Goal: Information Seeking & Learning: Find specific fact

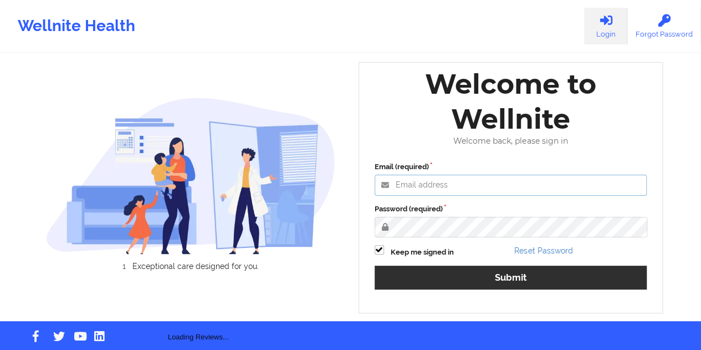
type input "[EMAIL_ADDRESS][DOMAIN_NAME]"
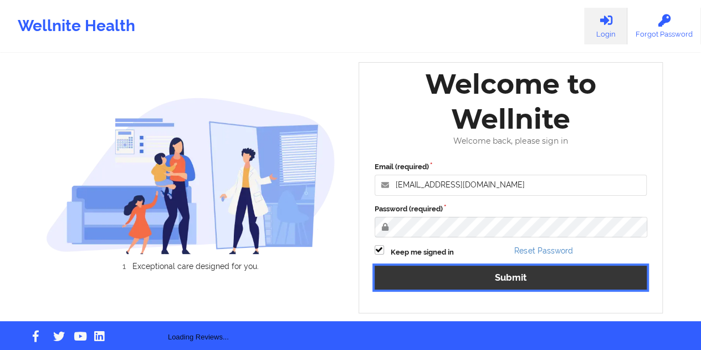
click at [499, 285] on button "Submit" at bounding box center [511, 277] width 273 height 24
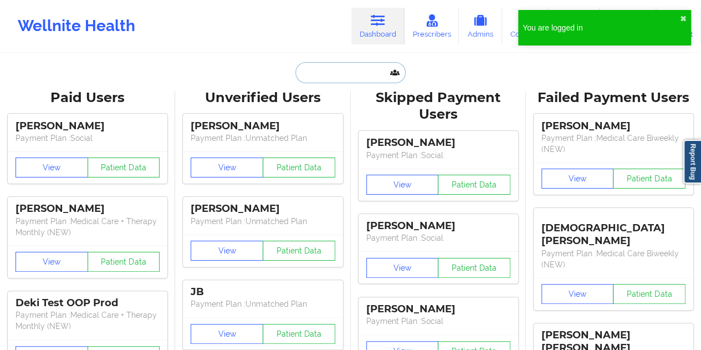
click at [356, 75] on input "text" at bounding box center [350, 72] width 110 height 21
paste input "[EMAIL_ADDRESS][DOMAIN_NAME]"
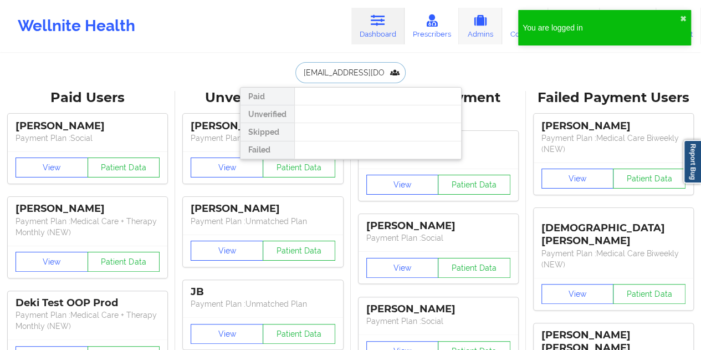
scroll to position [0, 8]
type input "[EMAIL_ADDRESS][DOMAIN_NAME]"
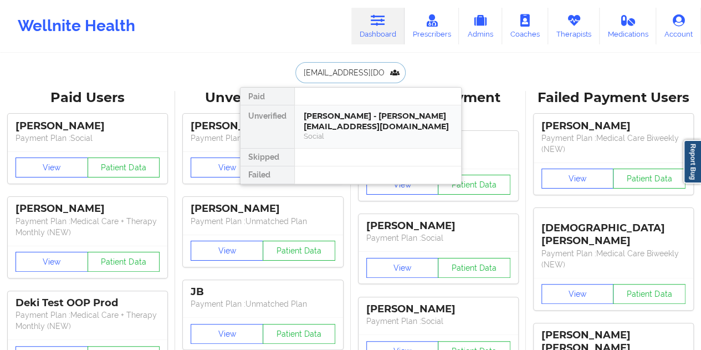
click at [335, 122] on div "[PERSON_NAME] - [PERSON_NAME][EMAIL_ADDRESS][DOMAIN_NAME]" at bounding box center [378, 121] width 149 height 21
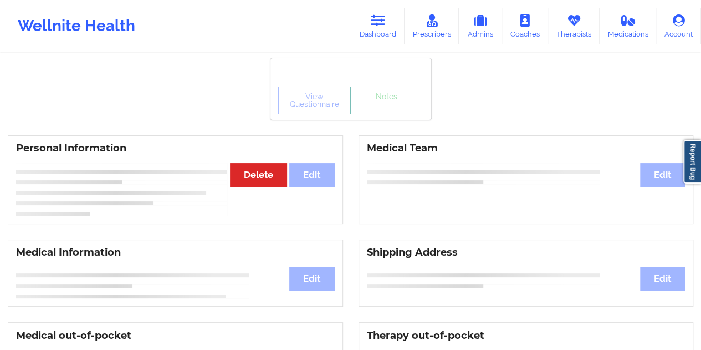
click at [376, 109] on div "View Questionnaire Notes" at bounding box center [350, 100] width 145 height 28
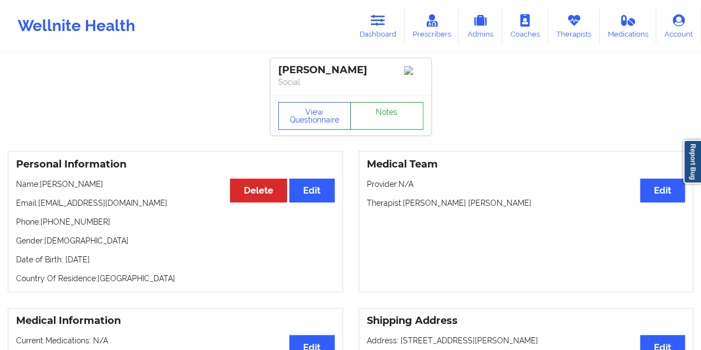
click at [372, 118] on link "Notes" at bounding box center [386, 116] width 73 height 28
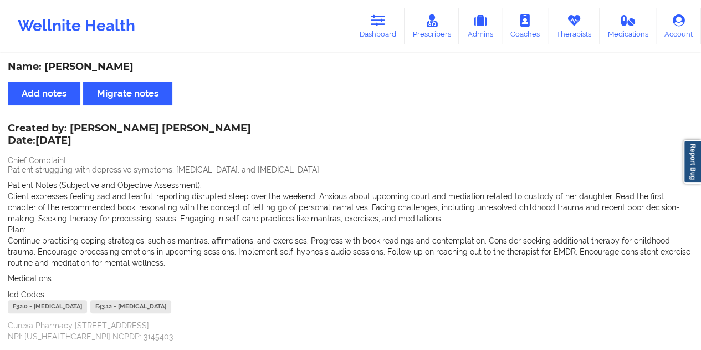
click at [109, 66] on div "Name: [PERSON_NAME]" at bounding box center [351, 66] width 686 height 13
copy div "[PERSON_NAME]"
drag, startPoint x: 70, startPoint y: 126, endPoint x: 189, endPoint y: 129, distance: 118.6
click at [189, 129] on div "Created by: [PERSON_NAME] [PERSON_NAME] Date: [DATE]" at bounding box center [129, 134] width 243 height 25
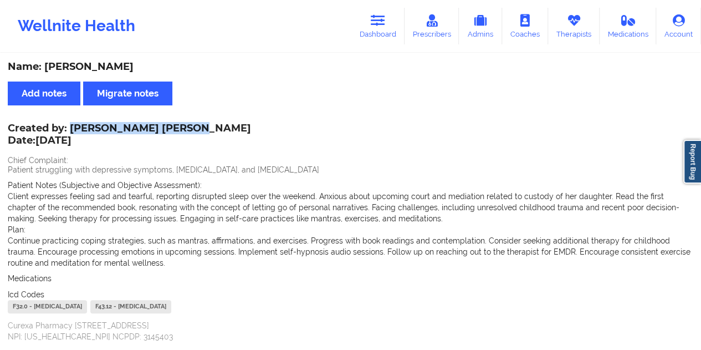
copy div "[PERSON_NAME] [PERSON_NAME]"
drag, startPoint x: 398, startPoint y: 27, endPoint x: 378, endPoint y: 52, distance: 31.5
click at [398, 27] on link "Dashboard" at bounding box center [377, 26] width 53 height 37
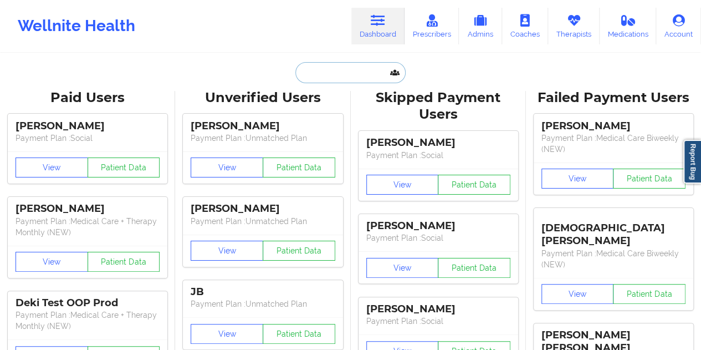
click at [319, 76] on input "text" at bounding box center [350, 72] width 110 height 21
paste input "[EMAIL_ADDRESS][DOMAIN_NAME]"
type input "[EMAIL_ADDRESS][DOMAIN_NAME]"
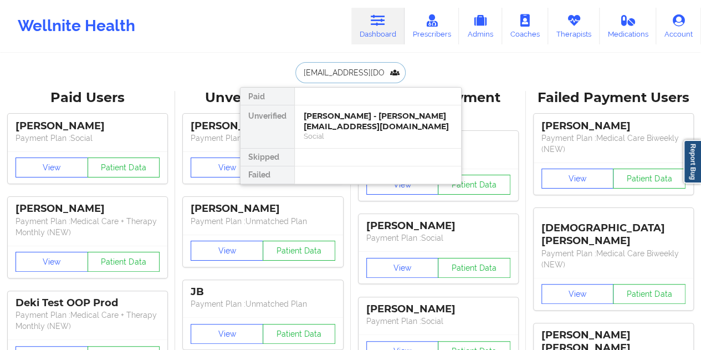
scroll to position [0, 9]
click at [348, 119] on div "[PERSON_NAME] - [EMAIL_ADDRESS][DOMAIN_NAME]" at bounding box center [378, 121] width 149 height 21
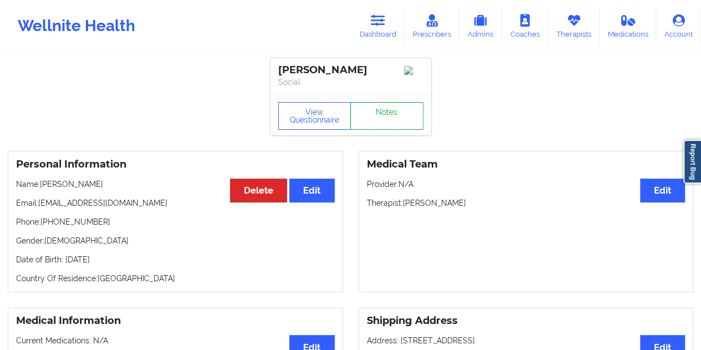
click at [390, 121] on link "Notes" at bounding box center [386, 116] width 73 height 28
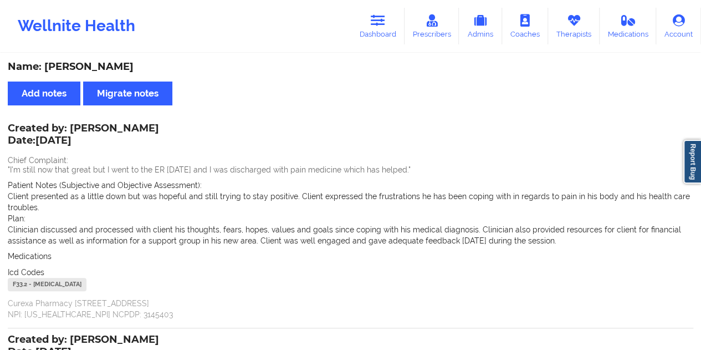
click at [95, 63] on div "Name: [PERSON_NAME]" at bounding box center [351, 66] width 686 height 13
copy div "[PERSON_NAME]"
click at [391, 38] on link "Dashboard" at bounding box center [377, 26] width 53 height 37
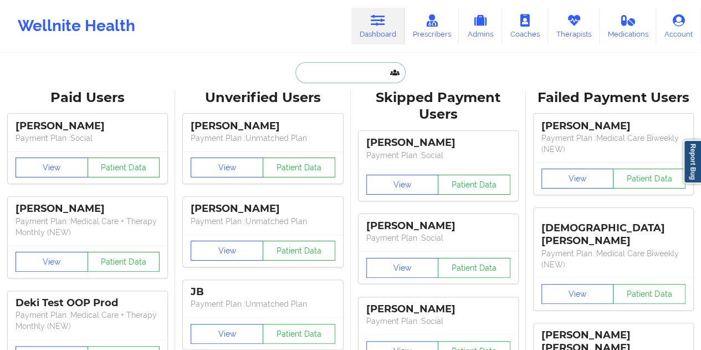
click at [336, 78] on input "text" at bounding box center [350, 72] width 110 height 21
paste input "[EMAIL_ADDRESS][DOMAIN_NAME]"
type input "[EMAIL_ADDRESS][DOMAIN_NAME]"
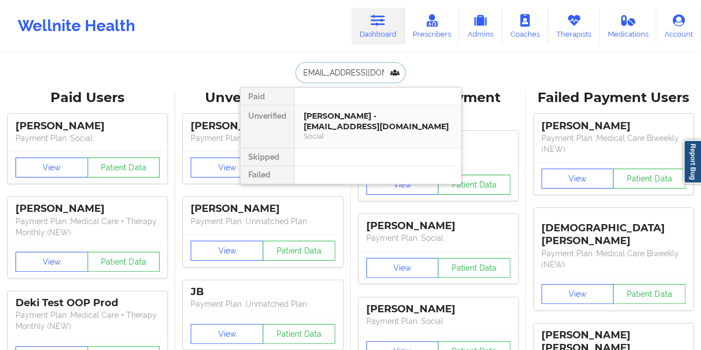
click at [359, 124] on div "[PERSON_NAME] - [EMAIL_ADDRESS][DOMAIN_NAME]" at bounding box center [378, 121] width 149 height 21
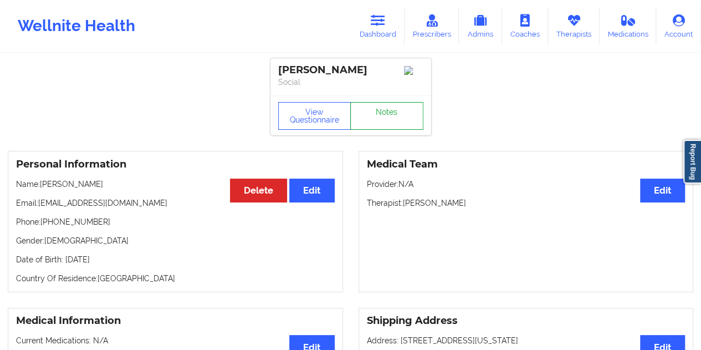
click at [388, 126] on link "Notes" at bounding box center [386, 116] width 73 height 28
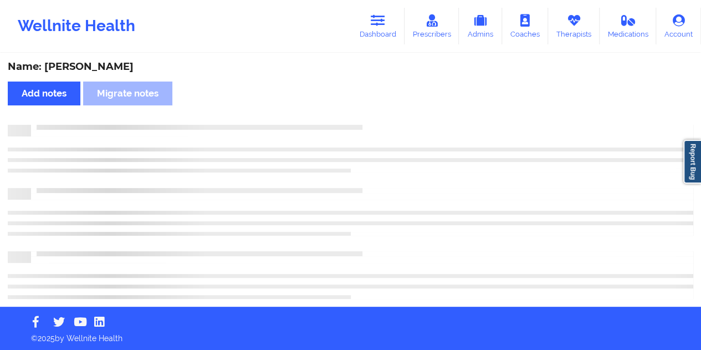
click at [121, 67] on div "Name: [PERSON_NAME]" at bounding box center [351, 66] width 686 height 13
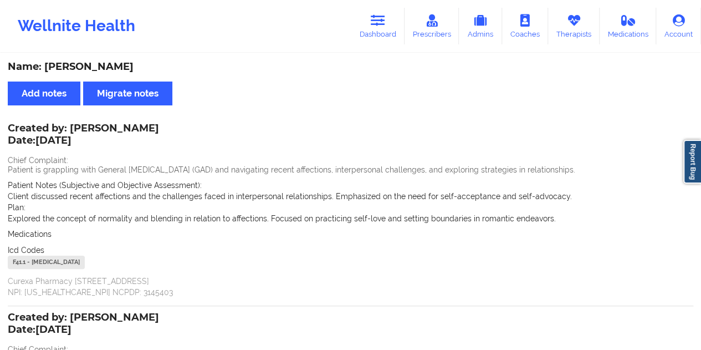
copy div "Thaha"
click at [386, 30] on link "Dashboard" at bounding box center [377, 26] width 53 height 37
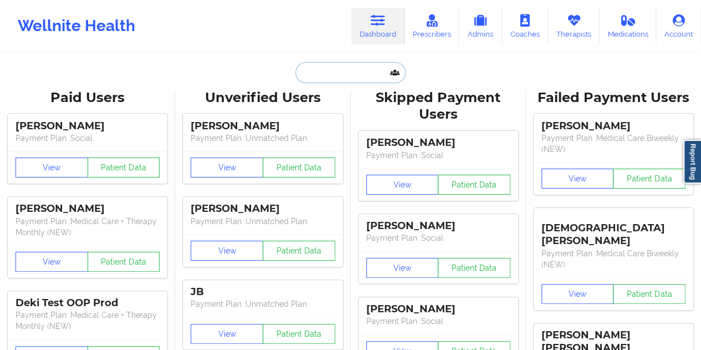
click at [328, 76] on input "text" at bounding box center [350, 72] width 110 height 21
paste input "[EMAIL_ADDRESS][DOMAIN_NAME]"
type input "[EMAIL_ADDRESS][DOMAIN_NAME]"
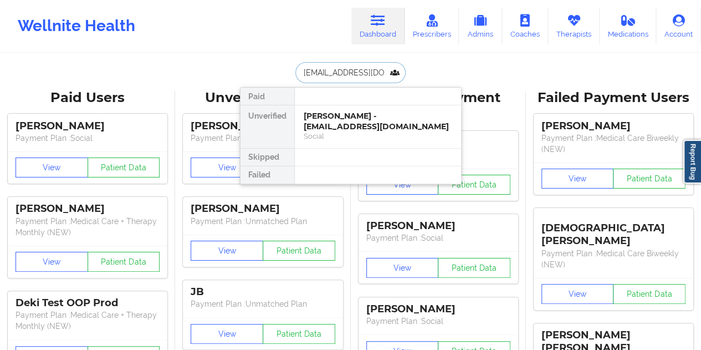
scroll to position [0, 1]
click at [337, 136] on div "Social" at bounding box center [378, 135] width 149 height 9
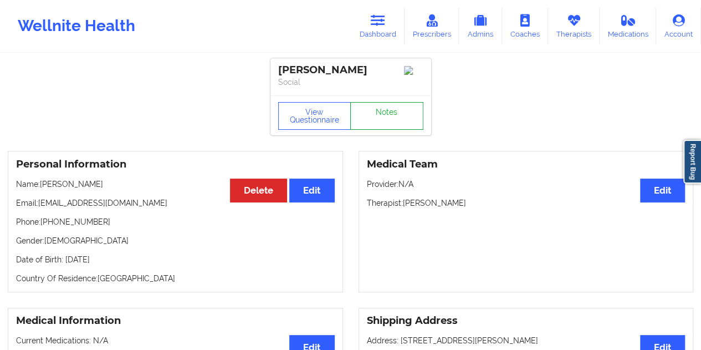
click at [391, 119] on link "Notes" at bounding box center [386, 116] width 73 height 28
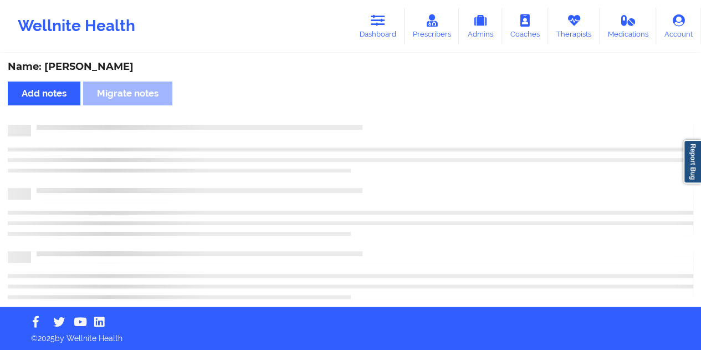
click at [103, 69] on div "Name: [PERSON_NAME]" at bounding box center [351, 66] width 686 height 13
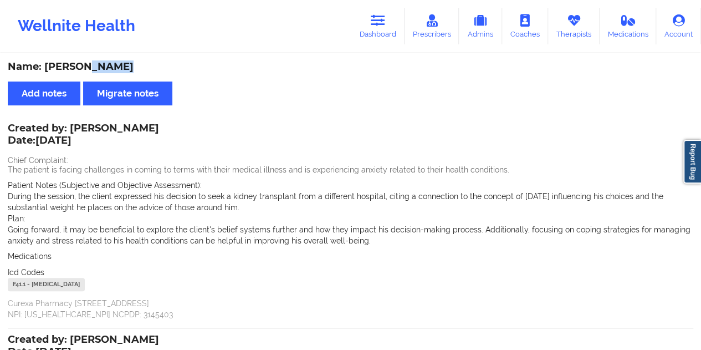
copy div "Estren"
click at [382, 38] on link "Dashboard" at bounding box center [377, 26] width 53 height 37
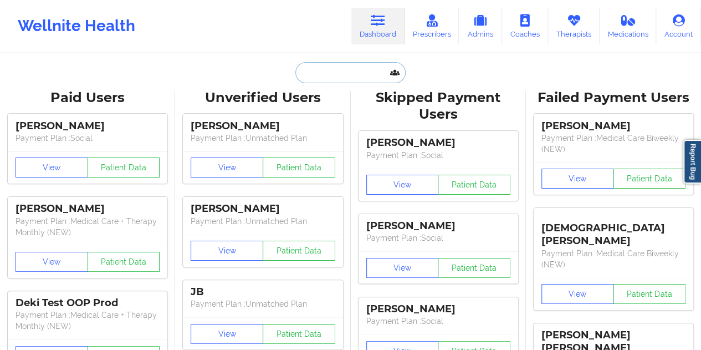
click at [334, 63] on input "text" at bounding box center [350, 72] width 110 height 21
paste input "[PERSON_NAME][EMAIL_ADDRESS][PERSON_NAME][DOMAIN_NAME]"
type input "[PERSON_NAME][EMAIL_ADDRESS][PERSON_NAME][DOMAIN_NAME]"
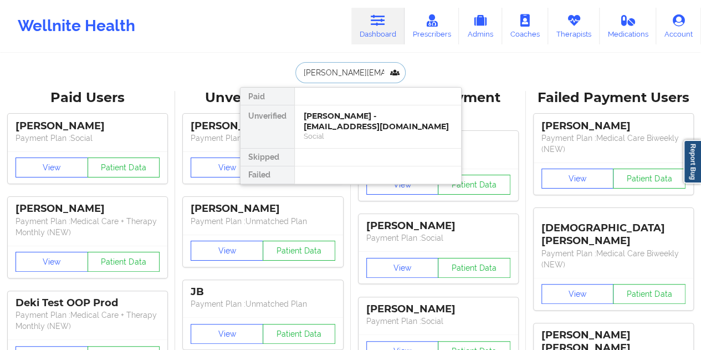
scroll to position [0, 12]
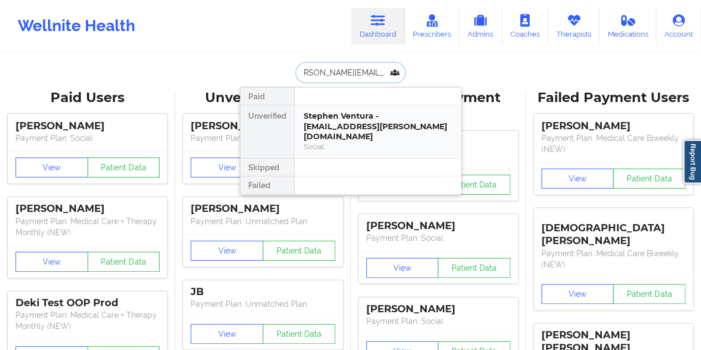
click at [352, 124] on div "Stephen Ventura - [EMAIL_ADDRESS][PERSON_NAME][DOMAIN_NAME]" at bounding box center [378, 126] width 149 height 31
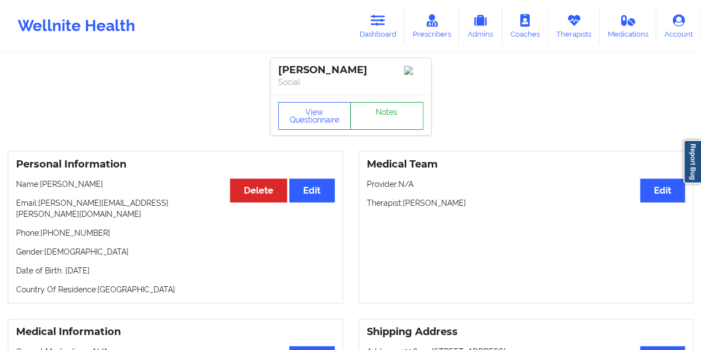
click at [373, 114] on link "Notes" at bounding box center [386, 116] width 73 height 28
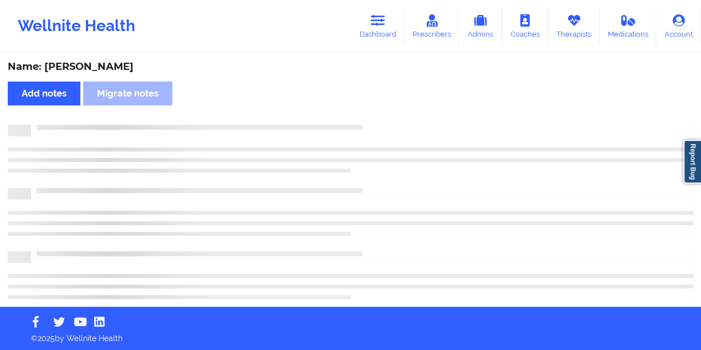
click at [90, 71] on div "Name: [PERSON_NAME]" at bounding box center [351, 66] width 686 height 13
click at [114, 63] on div "Name: [PERSON_NAME]" at bounding box center [351, 66] width 686 height 13
copy div "Ventura"
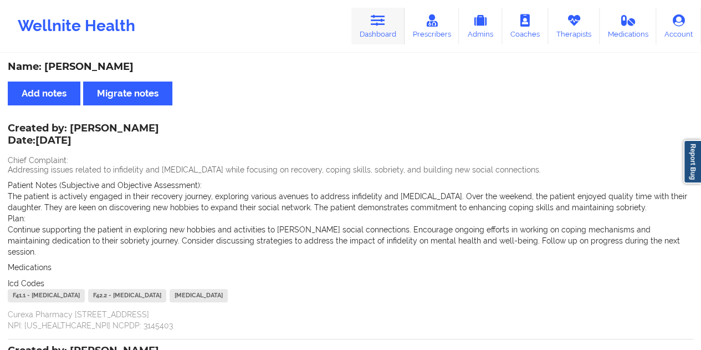
click at [374, 40] on link "Dashboard" at bounding box center [377, 26] width 53 height 37
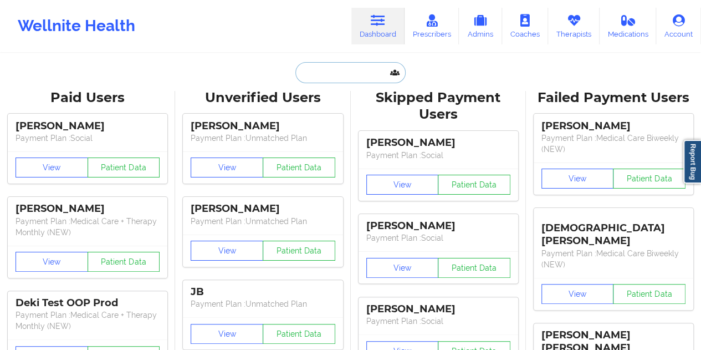
click at [313, 75] on input "text" at bounding box center [350, 72] width 110 height 21
paste input "[EMAIL_ADDRESS][DOMAIN_NAME]"
type input "[EMAIL_ADDRESS][DOMAIN_NAME]"
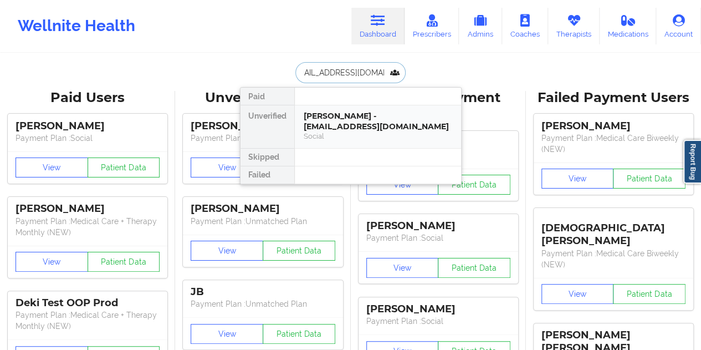
click at [355, 134] on div "Social" at bounding box center [378, 135] width 149 height 9
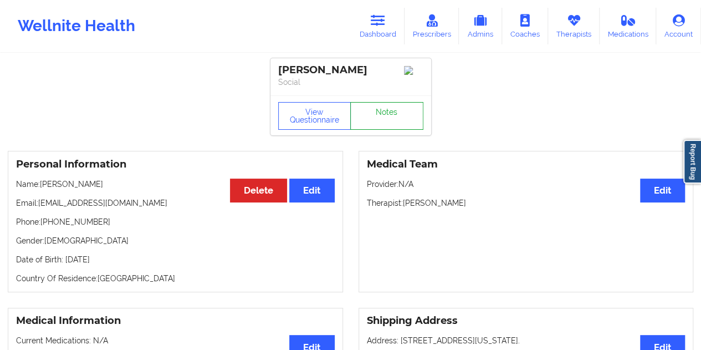
click at [369, 124] on link "Notes" at bounding box center [386, 116] width 73 height 28
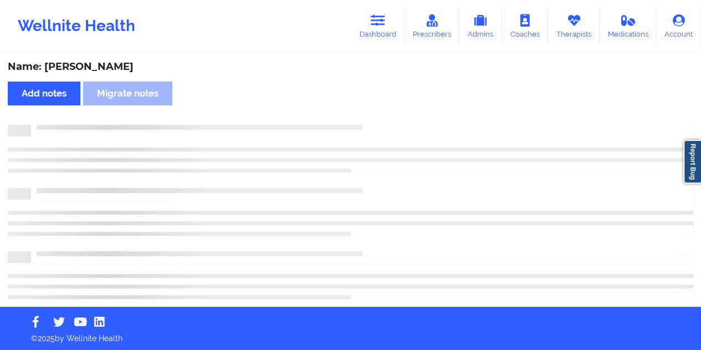
click at [136, 67] on div "Name: [PERSON_NAME]" at bounding box center [351, 66] width 686 height 13
copy div "[PERSON_NAME]"
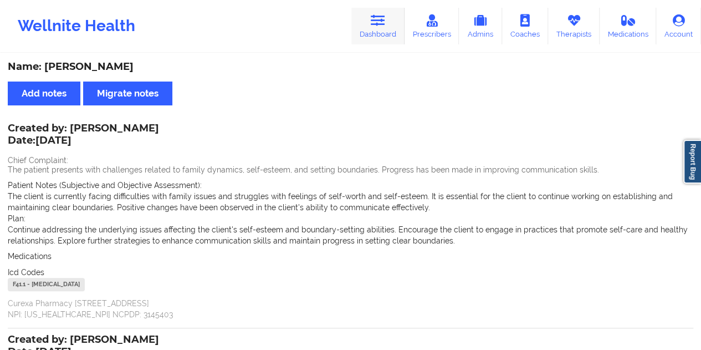
click at [375, 33] on link "Dashboard" at bounding box center [377, 26] width 53 height 37
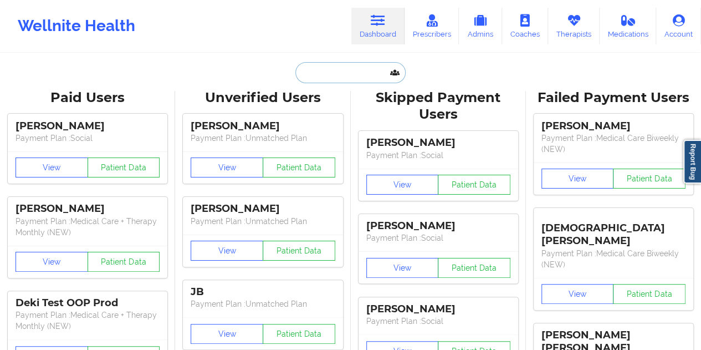
click at [326, 72] on input "text" at bounding box center [350, 72] width 110 height 21
paste input "[EMAIL_ADDRESS][DOMAIN_NAME]"
type input "[EMAIL_ADDRESS][DOMAIN_NAME]"
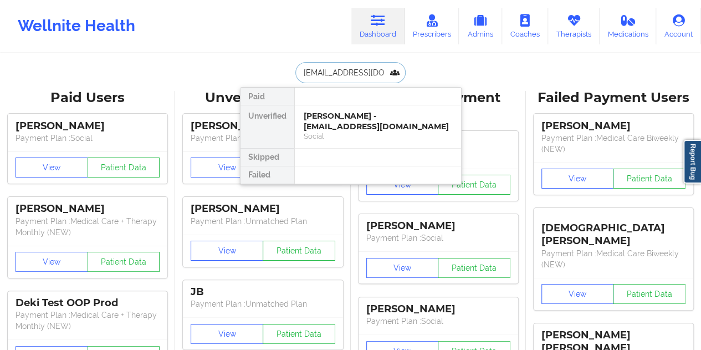
scroll to position [0, 9]
click at [350, 119] on div "[PERSON_NAME] [PERSON_NAME] - [EMAIL_ADDRESS][DOMAIN_NAME]" at bounding box center [378, 121] width 149 height 21
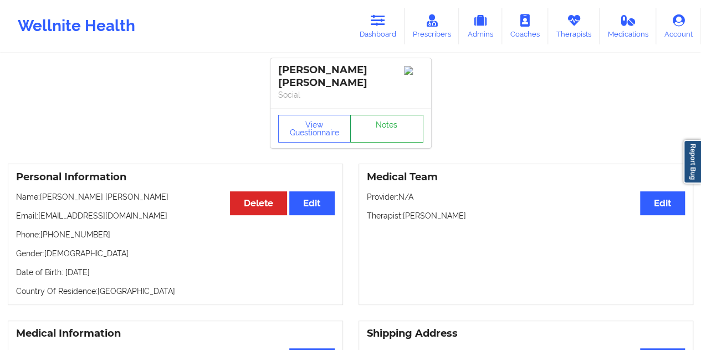
click at [374, 128] on link "Notes" at bounding box center [386, 129] width 73 height 28
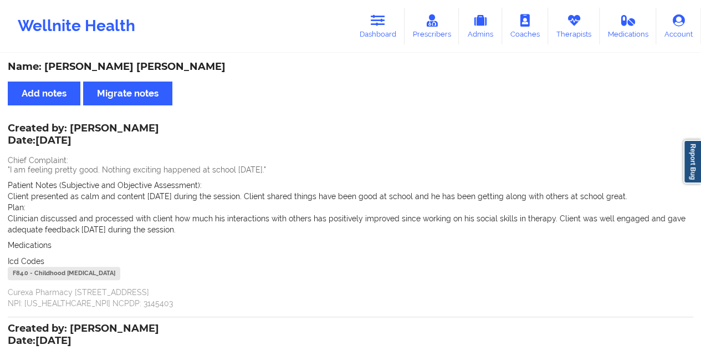
click at [153, 63] on div "Name: [PERSON_NAME] [PERSON_NAME]" at bounding box center [351, 66] width 686 height 13
copy div "[PERSON_NAME]"
drag, startPoint x: 375, startPoint y: 15, endPoint x: 372, endPoint y: 47, distance: 31.7
click at [375, 15] on icon at bounding box center [378, 20] width 14 height 12
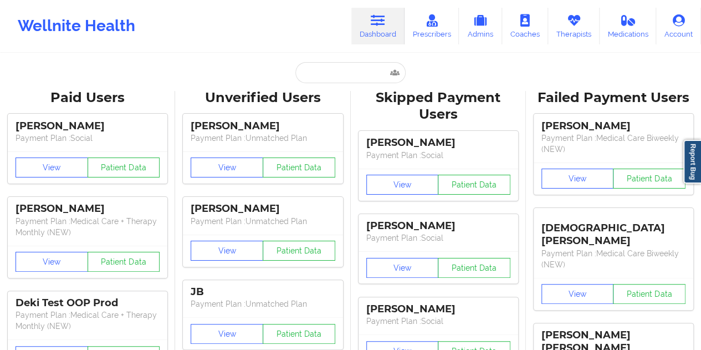
click at [334, 73] on input "text" at bounding box center [350, 72] width 110 height 21
paste input "[PERSON_NAME]"
type input "[PERSON_NAME]"
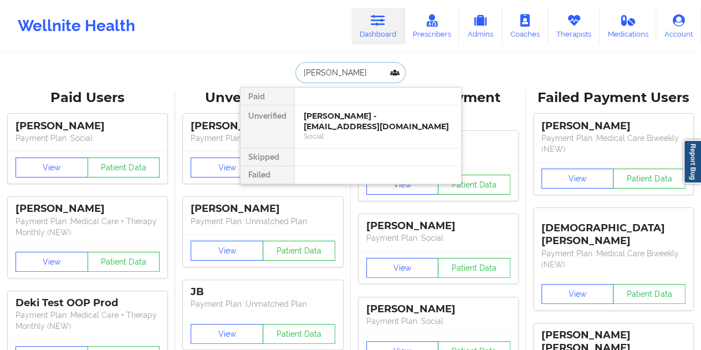
click at [343, 131] on div "Social" at bounding box center [378, 135] width 149 height 9
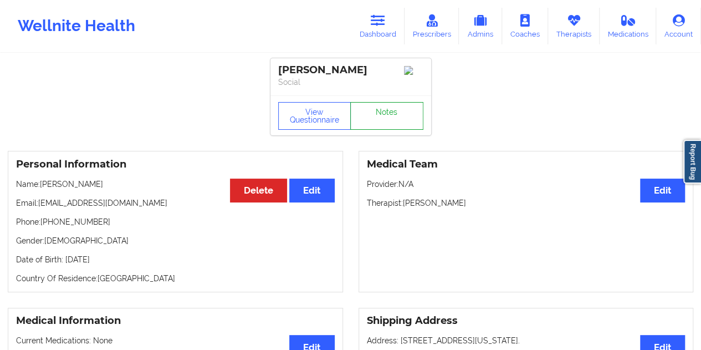
click at [387, 117] on link "Notes" at bounding box center [386, 116] width 73 height 28
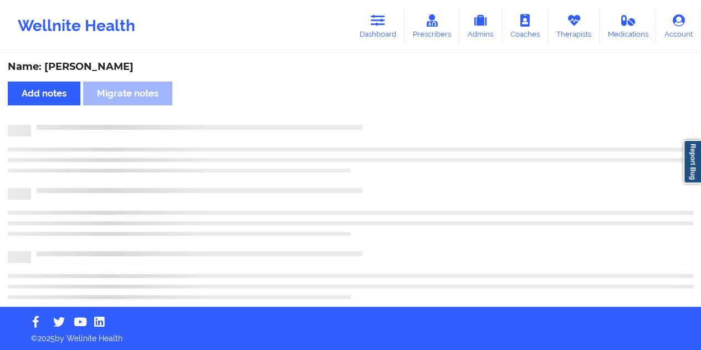
click at [92, 64] on div "Name: [PERSON_NAME]" at bounding box center [351, 66] width 686 height 13
copy div "Schulters"
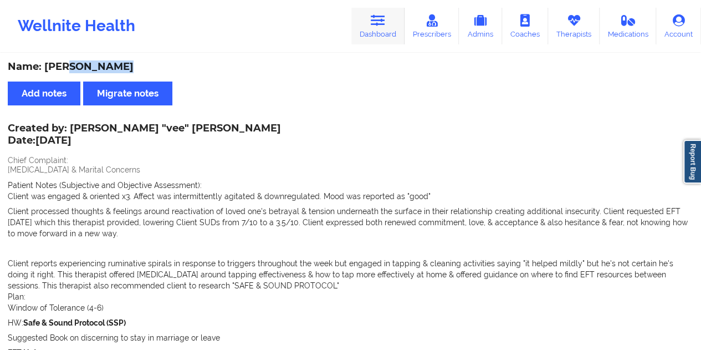
click at [382, 22] on icon at bounding box center [378, 20] width 14 height 12
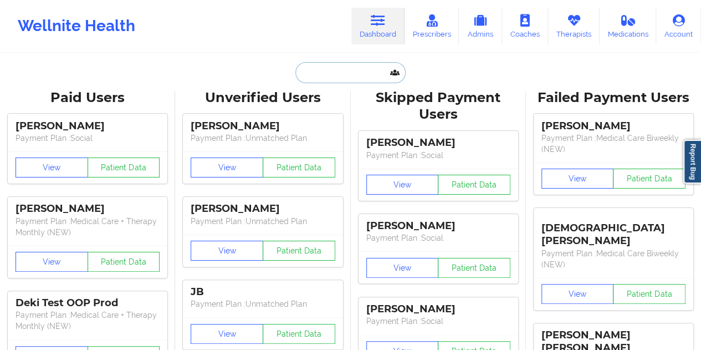
click at [340, 81] on input "text" at bounding box center [350, 72] width 110 height 21
paste input "[EMAIL_ADDRESS][DOMAIN_NAME]"
type input "[EMAIL_ADDRESS][DOMAIN_NAME]"
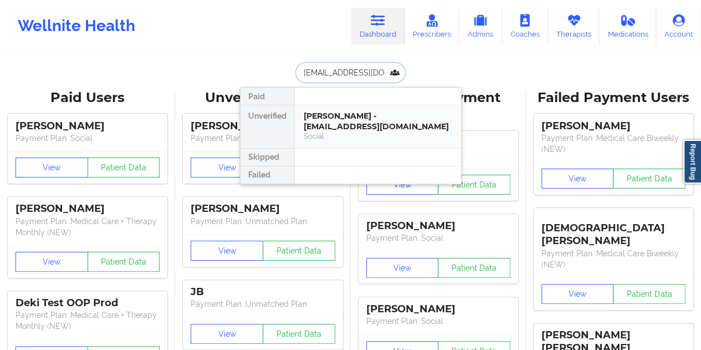
click at [349, 129] on div "[PERSON_NAME] - [EMAIL_ADDRESS][DOMAIN_NAME]" at bounding box center [378, 121] width 149 height 21
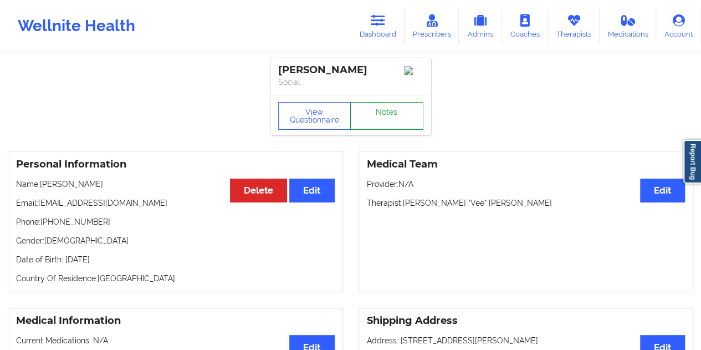
click at [386, 111] on link "Notes" at bounding box center [386, 116] width 73 height 28
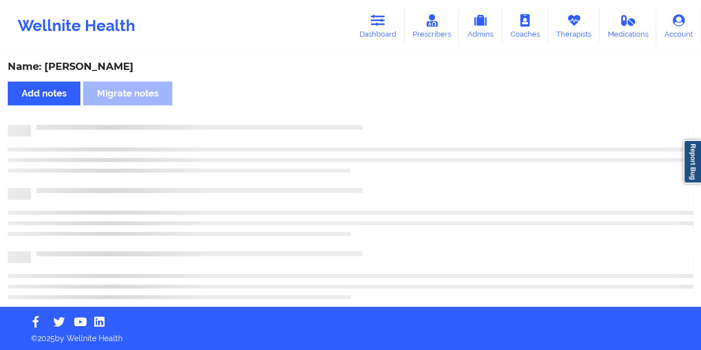
click at [109, 68] on div "Name: [PERSON_NAME]" at bounding box center [351, 66] width 686 height 13
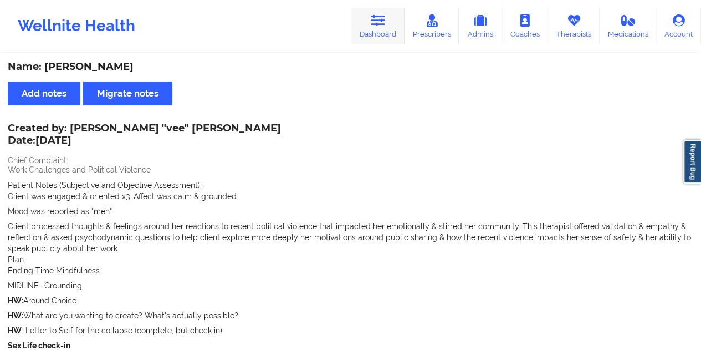
click at [393, 32] on link "Dashboard" at bounding box center [377, 26] width 53 height 37
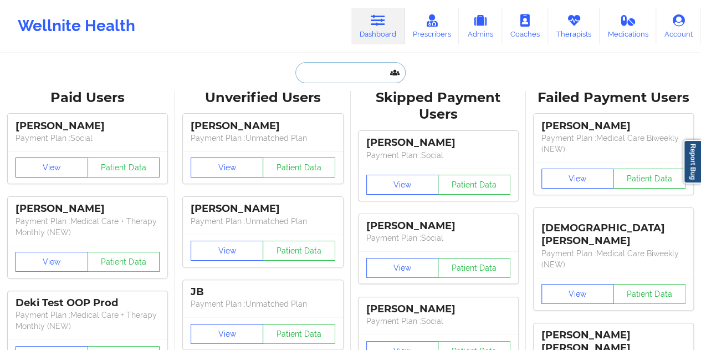
click at [327, 75] on input "text" at bounding box center [350, 72] width 110 height 21
paste input "[EMAIL_ADDRESS][DOMAIN_NAME]"
type input "[EMAIL_ADDRESS][DOMAIN_NAME]"
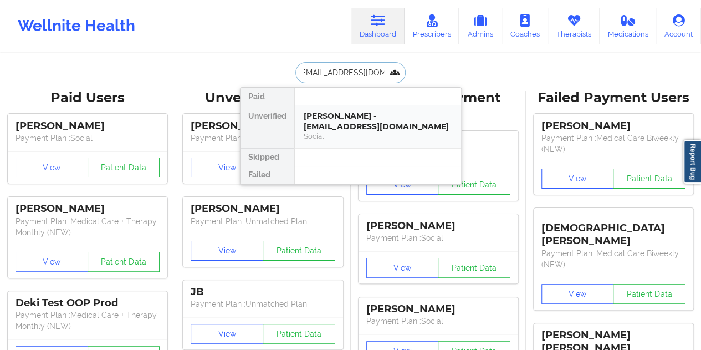
click at [352, 124] on div "[PERSON_NAME] - [EMAIL_ADDRESS][DOMAIN_NAME]" at bounding box center [378, 121] width 149 height 21
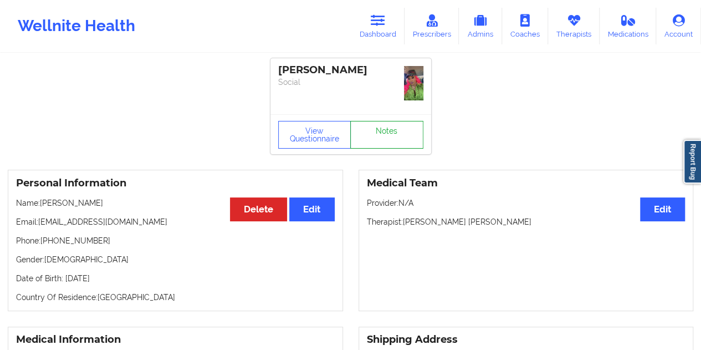
click at [383, 122] on link "Notes" at bounding box center [386, 135] width 73 height 28
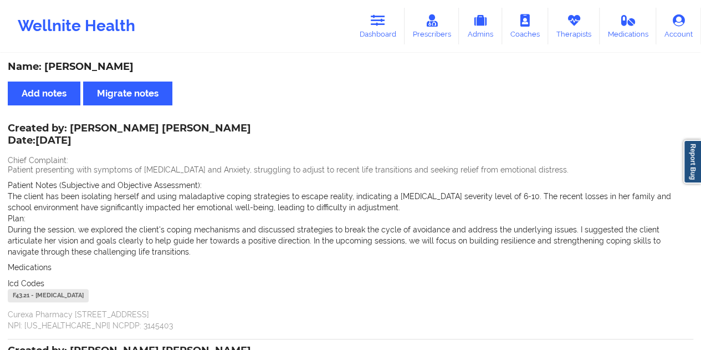
click at [106, 68] on div "Name: [PERSON_NAME]" at bounding box center [351, 66] width 686 height 13
drag, startPoint x: 69, startPoint y: 126, endPoint x: 187, endPoint y: 127, distance: 117.5
click at [187, 127] on div "Created by: [PERSON_NAME] [PERSON_NAME] Date: [DATE]" at bounding box center [129, 134] width 243 height 25
drag, startPoint x: 392, startPoint y: 14, endPoint x: 385, endPoint y: 21, distance: 9.8
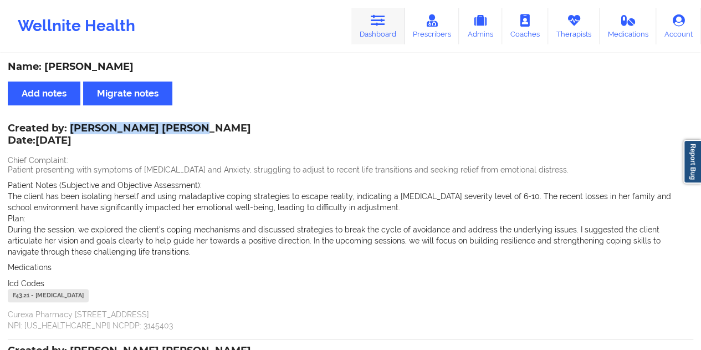
click at [392, 14] on link "Dashboard" at bounding box center [377, 26] width 53 height 37
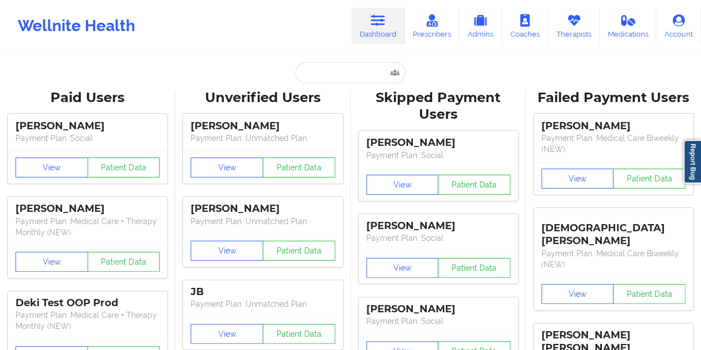
click at [322, 69] on input "text" at bounding box center [350, 72] width 110 height 21
paste input "[EMAIL_ADDRESS][DOMAIN_NAME]"
type input "[EMAIL_ADDRESS][DOMAIN_NAME]"
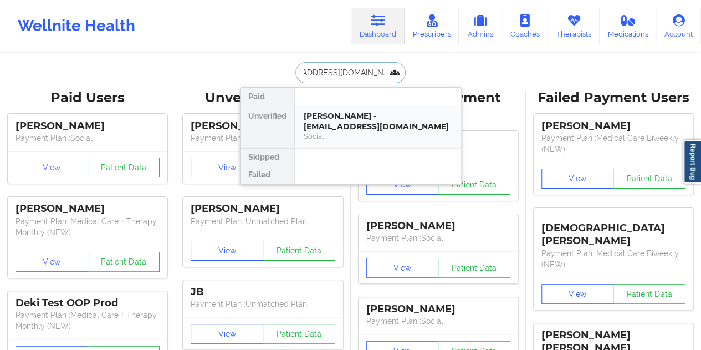
click at [357, 128] on div "[PERSON_NAME] - [EMAIL_ADDRESS][DOMAIN_NAME]" at bounding box center [378, 121] width 149 height 21
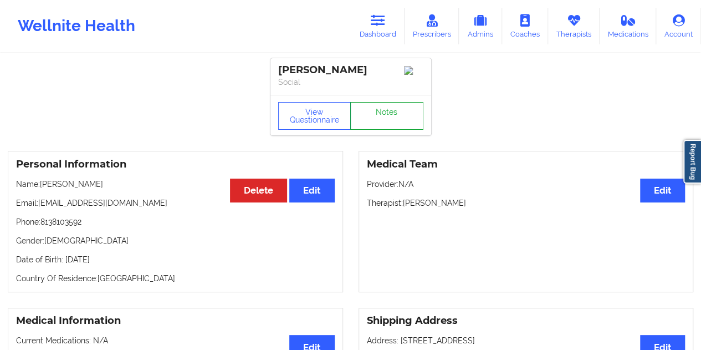
click at [384, 117] on link "Notes" at bounding box center [386, 116] width 73 height 28
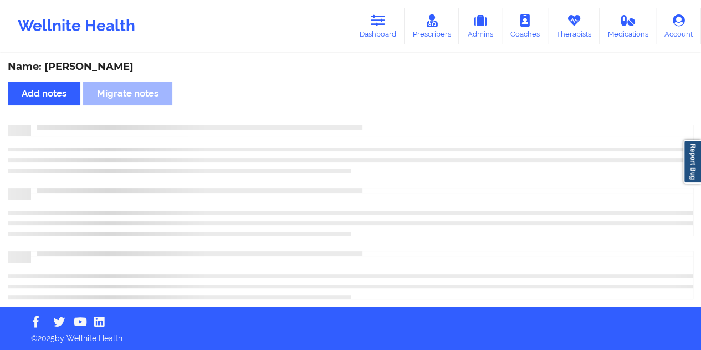
click at [127, 63] on div "Name: [PERSON_NAME]" at bounding box center [351, 66] width 686 height 13
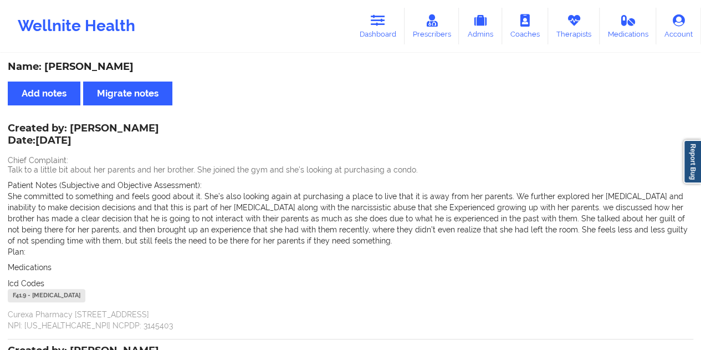
click at [388, 44] on div "Wellnite Health Dashboard Prescribers Admins Coaches Therapists Medications Acc…" at bounding box center [350, 26] width 701 height 44
click at [369, 32] on link "Dashboard" at bounding box center [377, 26] width 53 height 37
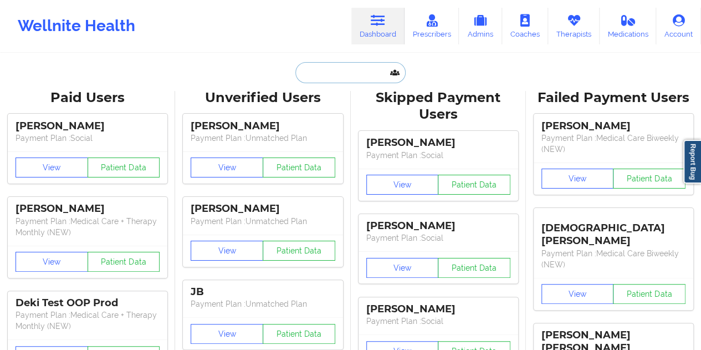
click at [339, 72] on input "text" at bounding box center [350, 72] width 110 height 21
paste input "[EMAIL_ADDRESS][DOMAIN_NAME]"
type input "[EMAIL_ADDRESS][DOMAIN_NAME]"
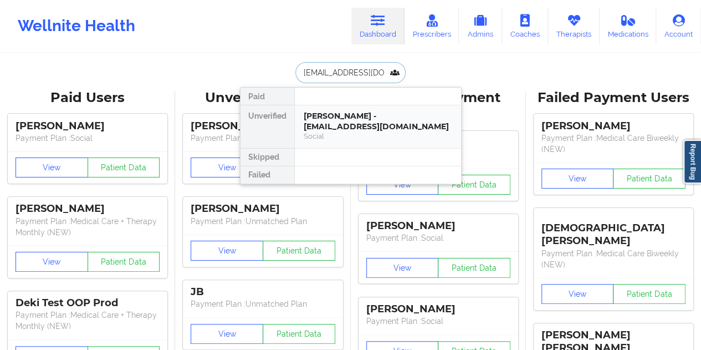
click at [351, 132] on div "Social" at bounding box center [378, 135] width 149 height 9
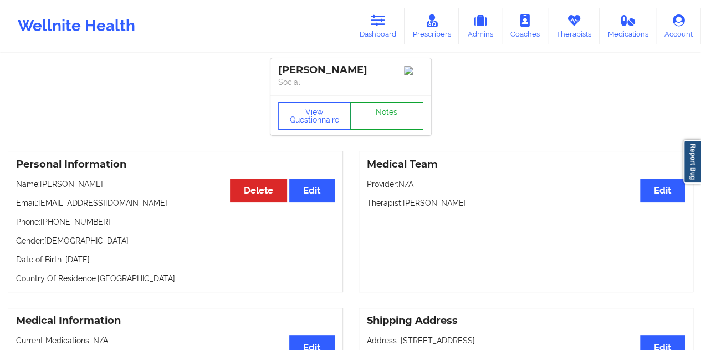
click at [372, 120] on link "Notes" at bounding box center [386, 116] width 73 height 28
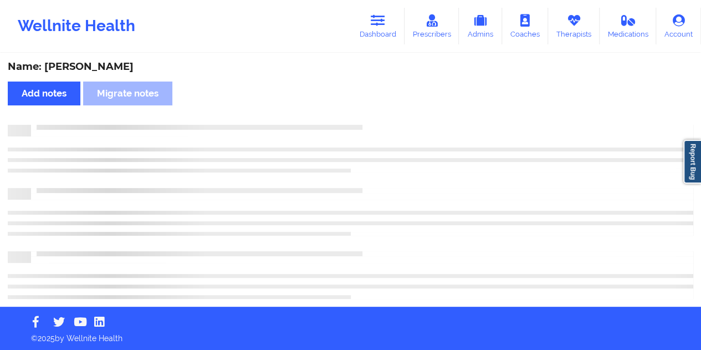
click at [106, 64] on div "Name: [PERSON_NAME]" at bounding box center [351, 66] width 686 height 13
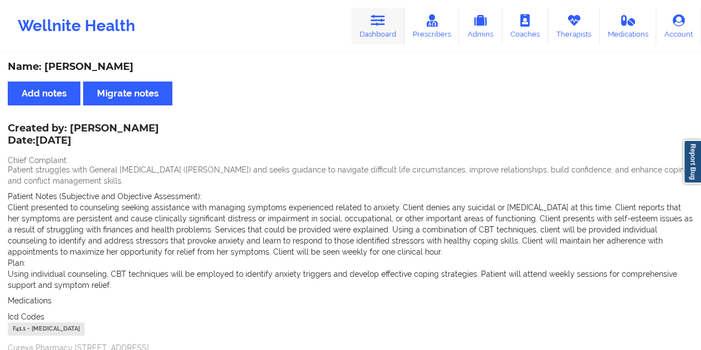
click at [391, 39] on link "Dashboard" at bounding box center [377, 26] width 53 height 37
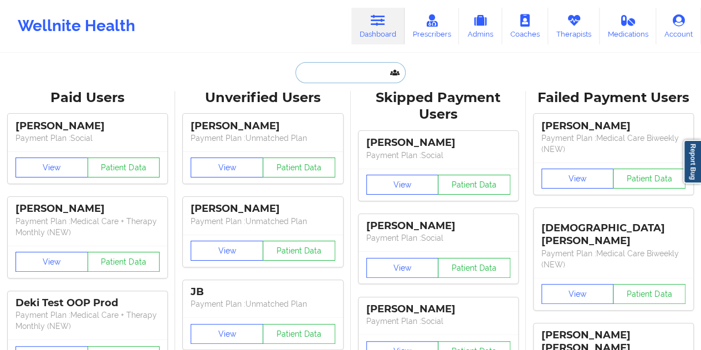
click at [332, 70] on input "text" at bounding box center [350, 72] width 110 height 21
paste input "[EMAIL_ADDRESS][DOMAIN_NAME]"
type input "[EMAIL_ADDRESS][DOMAIN_NAME]"
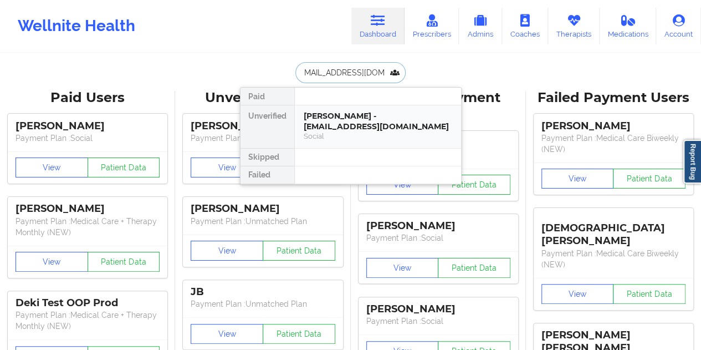
click at [335, 127] on div "[PERSON_NAME] - [EMAIL_ADDRESS][DOMAIN_NAME]" at bounding box center [378, 121] width 149 height 21
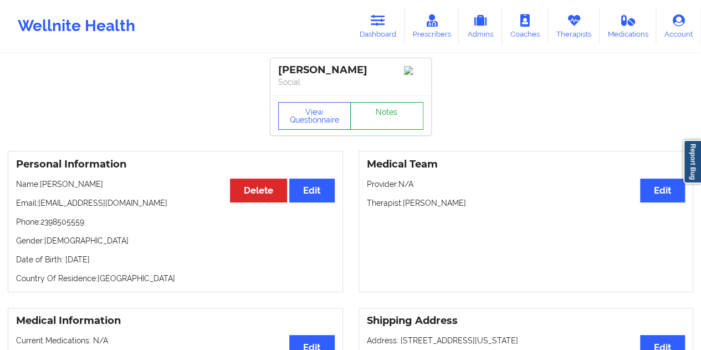
click at [386, 116] on link "Notes" at bounding box center [386, 116] width 73 height 28
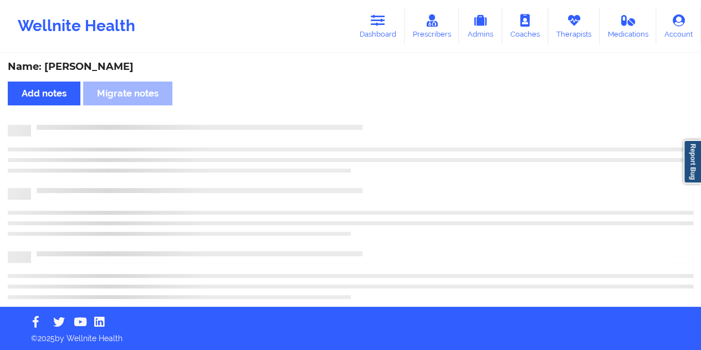
click at [102, 67] on div "Name: [PERSON_NAME]" at bounding box center [351, 66] width 686 height 13
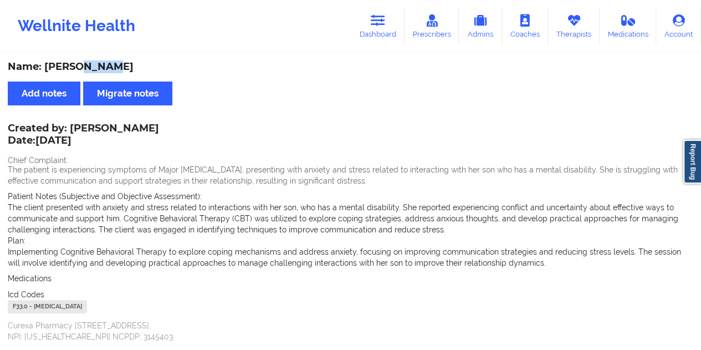
click at [385, 36] on link "Dashboard" at bounding box center [377, 26] width 53 height 37
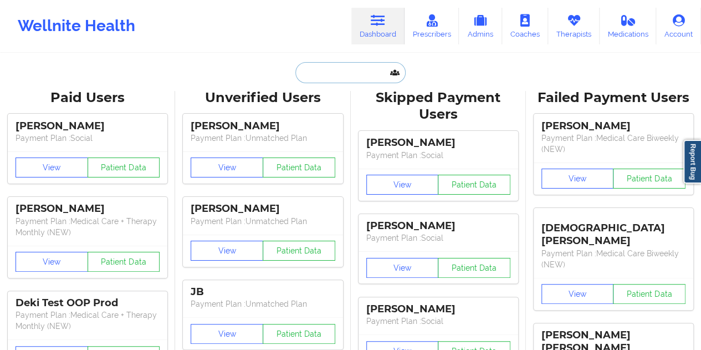
click at [346, 65] on input "text" at bounding box center [350, 72] width 110 height 21
paste input "[EMAIL_ADDRESS][DOMAIN_NAME]"
type input "[EMAIL_ADDRESS][DOMAIN_NAME]"
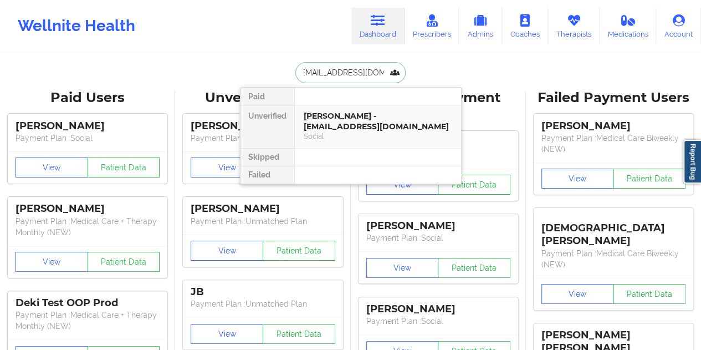
click at [343, 116] on div "[PERSON_NAME] - [EMAIL_ADDRESS][DOMAIN_NAME]" at bounding box center [378, 121] width 149 height 21
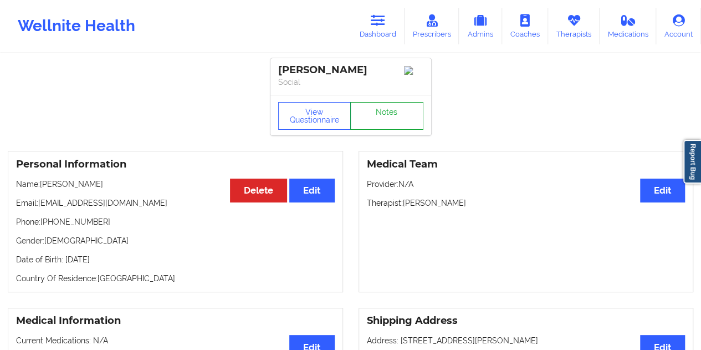
click at [384, 115] on link "Notes" at bounding box center [386, 116] width 73 height 28
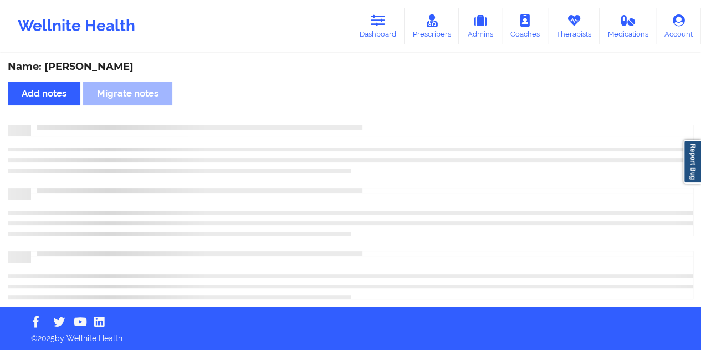
click at [108, 69] on div "Name: [PERSON_NAME]" at bounding box center [351, 66] width 686 height 13
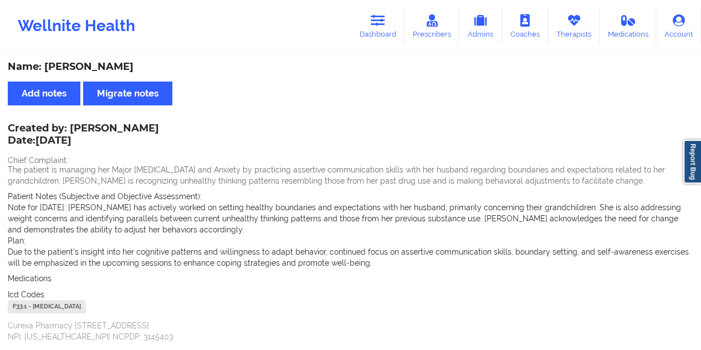
click at [108, 69] on div "Name: [PERSON_NAME]" at bounding box center [351, 66] width 686 height 13
drag, startPoint x: 382, startPoint y: 14, endPoint x: 377, endPoint y: 38, distance: 24.5
click at [382, 14] on icon at bounding box center [378, 20] width 14 height 12
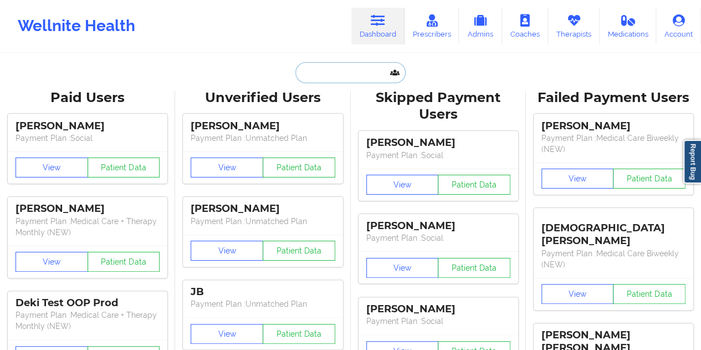
click at [344, 70] on input "text" at bounding box center [350, 72] width 110 height 21
paste input "[EMAIL_ADDRESS][DOMAIN_NAME]"
type input "[EMAIL_ADDRESS][DOMAIN_NAME]"
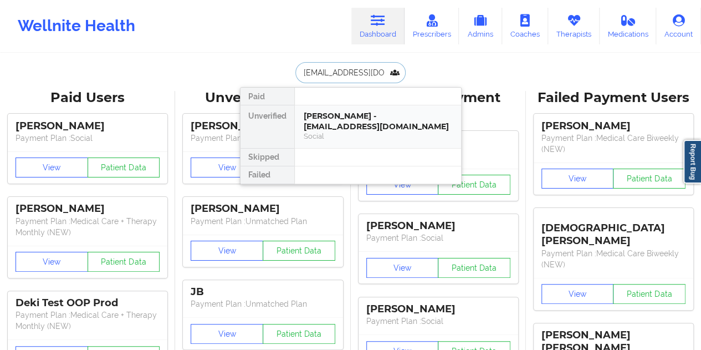
click at [349, 119] on div "[PERSON_NAME] - [EMAIL_ADDRESS][DOMAIN_NAME]" at bounding box center [378, 121] width 149 height 21
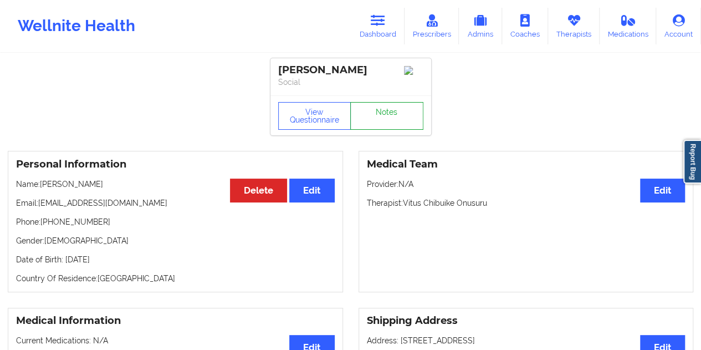
click at [386, 116] on link "Notes" at bounding box center [386, 116] width 73 height 28
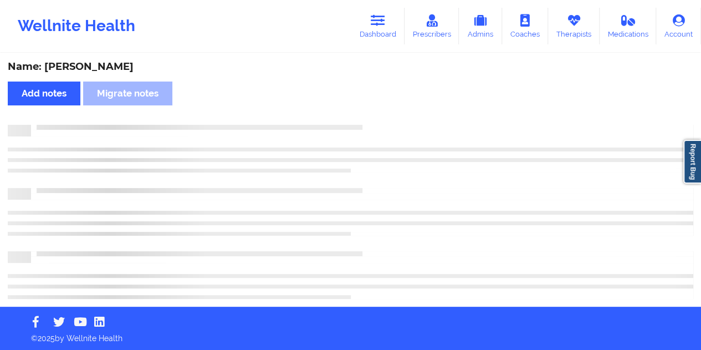
click at [123, 69] on div "Name: [PERSON_NAME]" at bounding box center [351, 66] width 686 height 13
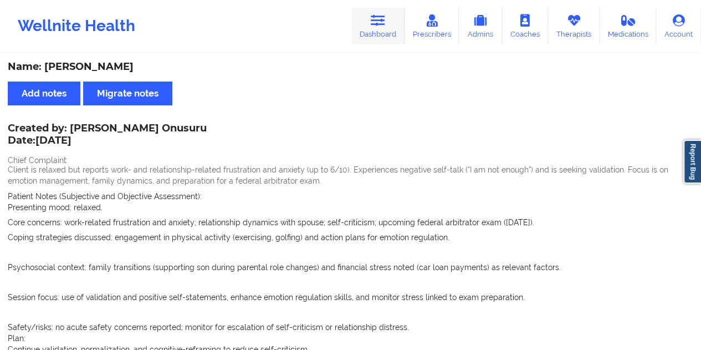
click at [394, 32] on link "Dashboard" at bounding box center [377, 26] width 53 height 37
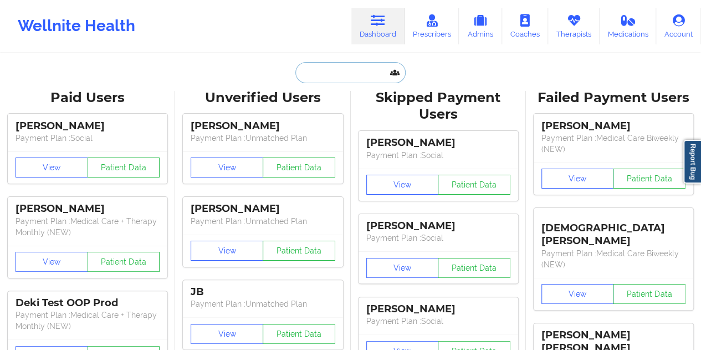
click at [344, 81] on input "text" at bounding box center [350, 72] width 110 height 21
paste input "[PERSON_NAME]"
type input "[PERSON_NAME]"
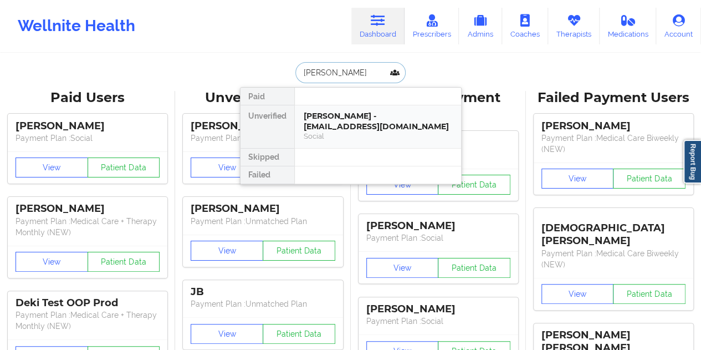
click at [370, 122] on div "[PERSON_NAME] - [EMAIL_ADDRESS][DOMAIN_NAME]" at bounding box center [378, 121] width 149 height 21
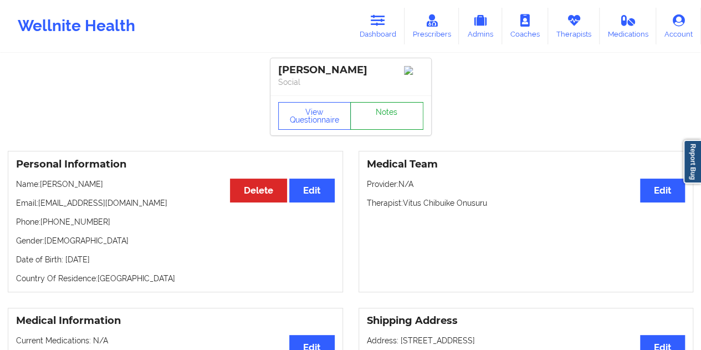
click at [377, 125] on link "Notes" at bounding box center [386, 116] width 73 height 28
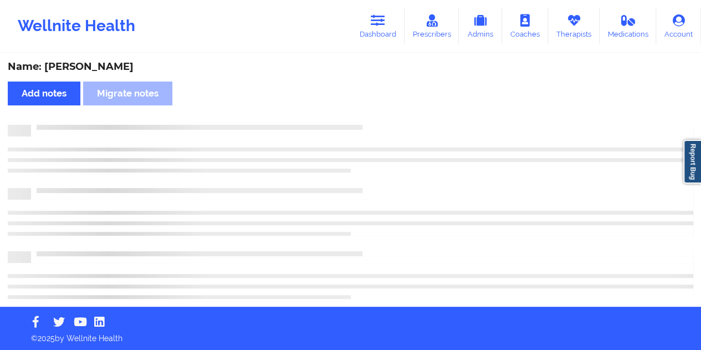
click at [99, 62] on div "Name: [PERSON_NAME]" at bounding box center [351, 66] width 686 height 13
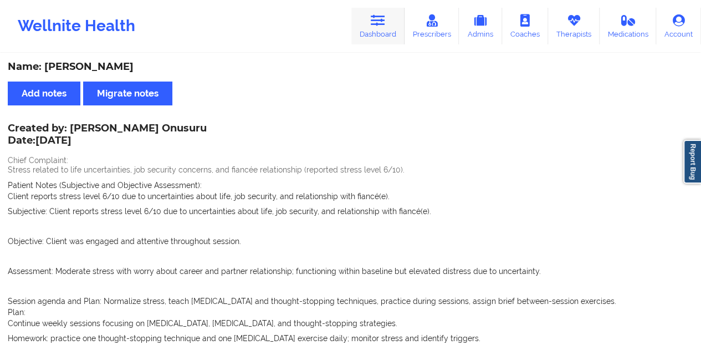
click at [388, 28] on link "Dashboard" at bounding box center [377, 26] width 53 height 37
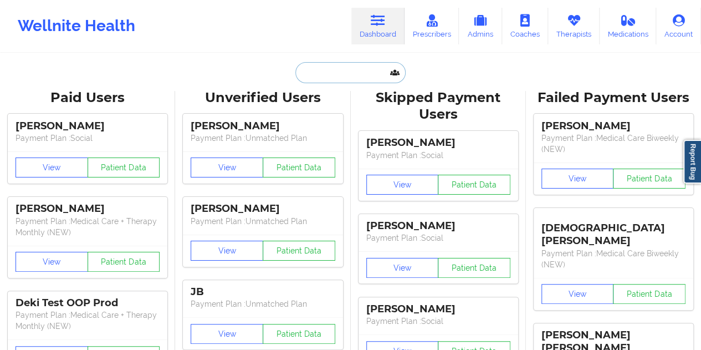
click at [336, 77] on input "text" at bounding box center [350, 72] width 110 height 21
paste input "[EMAIL_ADDRESS][DOMAIN_NAME]"
type input "[EMAIL_ADDRESS][DOMAIN_NAME]"
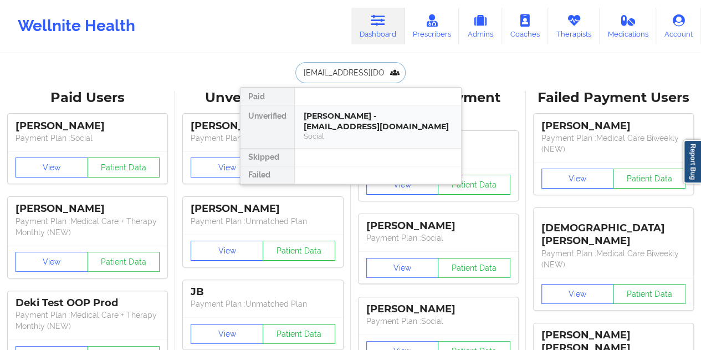
click at [349, 122] on div "[PERSON_NAME] - [EMAIL_ADDRESS][DOMAIN_NAME]" at bounding box center [378, 121] width 149 height 21
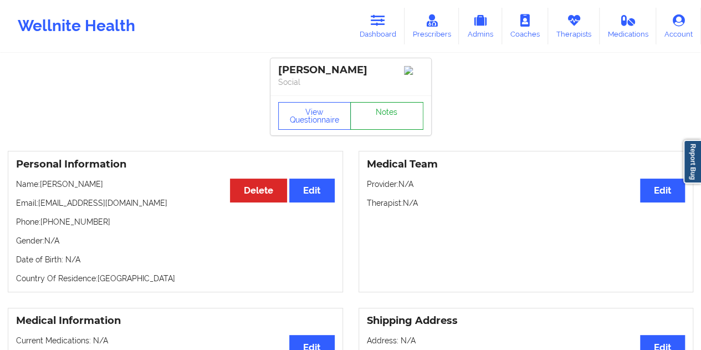
click at [377, 112] on link "Notes" at bounding box center [386, 116] width 73 height 28
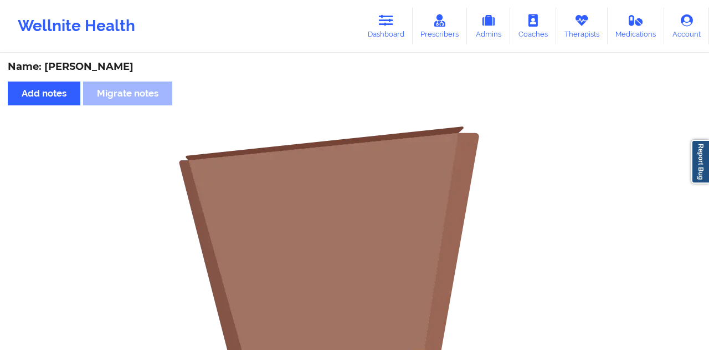
click at [98, 68] on div "Name: [PERSON_NAME]" at bounding box center [355, 66] width 694 height 13
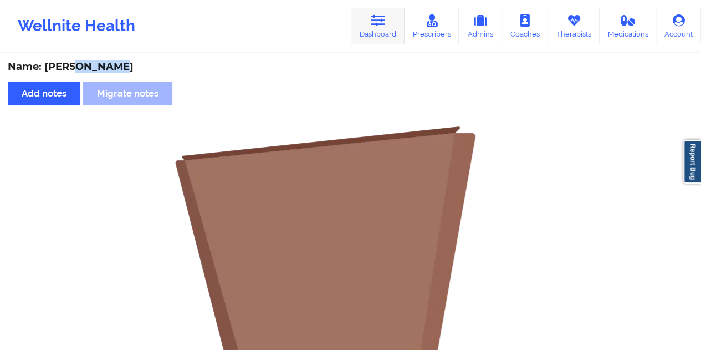
click at [392, 34] on link "Dashboard" at bounding box center [377, 26] width 53 height 37
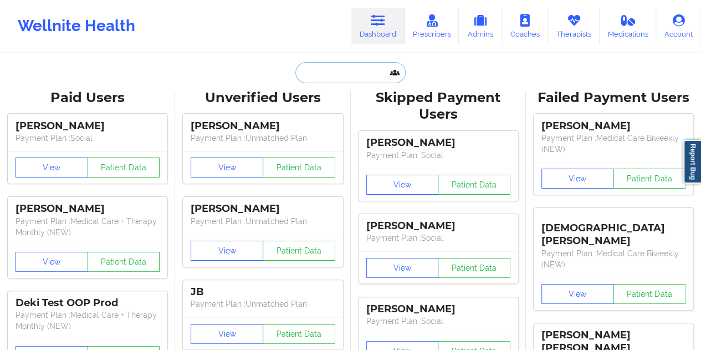
click at [338, 71] on input "text" at bounding box center [350, 72] width 110 height 21
paste input "[EMAIL_ADDRESS][DOMAIN_NAME]"
type input "[EMAIL_ADDRESS][DOMAIN_NAME]"
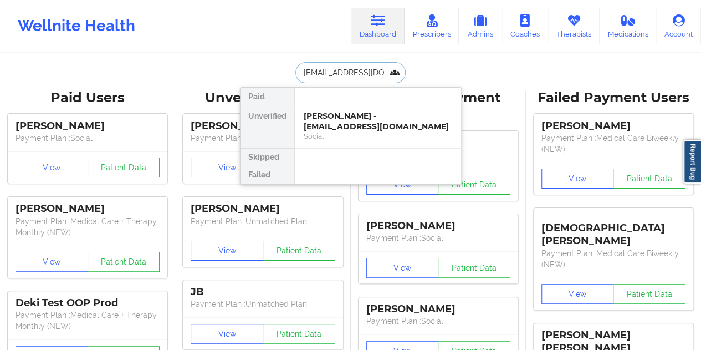
click at [345, 131] on div "Social" at bounding box center [378, 135] width 149 height 9
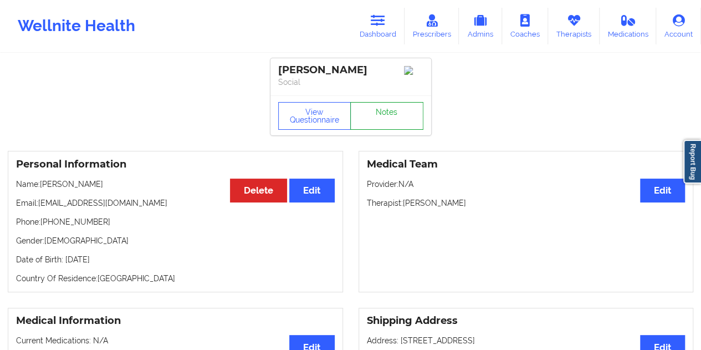
click at [381, 114] on link "Notes" at bounding box center [386, 116] width 73 height 28
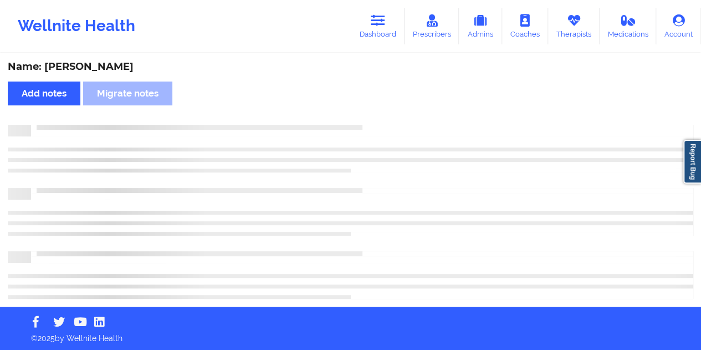
click at [110, 70] on div "Name: [PERSON_NAME]" at bounding box center [351, 66] width 686 height 13
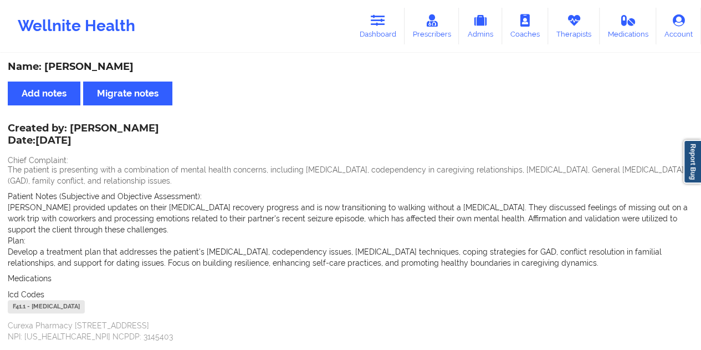
drag, startPoint x: 379, startPoint y: 32, endPoint x: 371, endPoint y: 49, distance: 18.9
click at [379, 32] on link "Dashboard" at bounding box center [377, 26] width 53 height 37
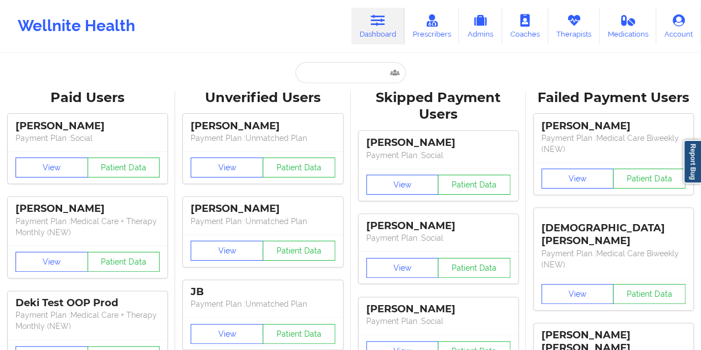
click at [352, 73] on input "text" at bounding box center [350, 72] width 110 height 21
paste input "[EMAIL_ADDRESS][DOMAIN_NAME]"
type input "[EMAIL_ADDRESS][DOMAIN_NAME]"
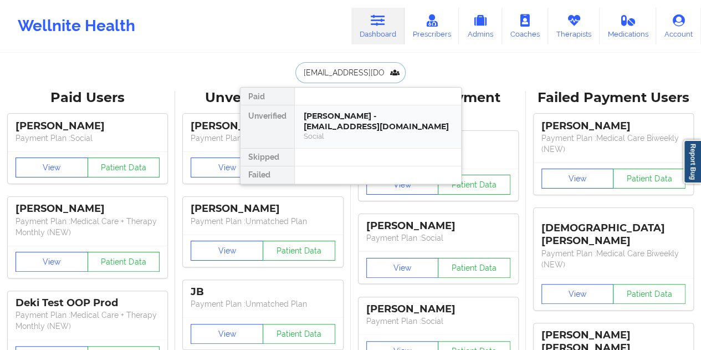
click at [377, 118] on div "[PERSON_NAME] - [EMAIL_ADDRESS][DOMAIN_NAME]" at bounding box center [378, 121] width 149 height 21
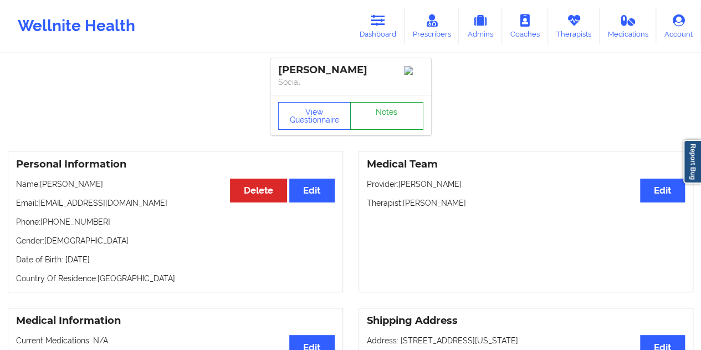
click at [383, 115] on link "Notes" at bounding box center [386, 116] width 73 height 28
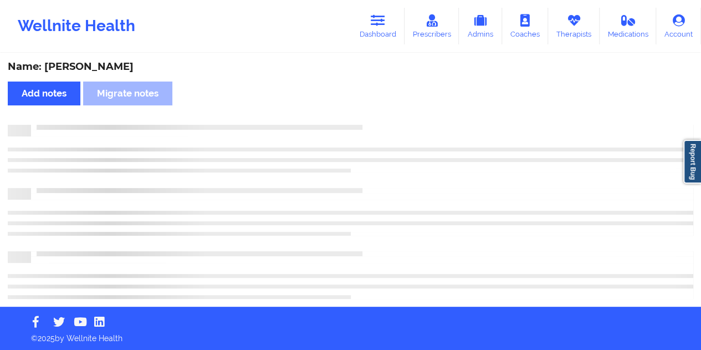
click at [91, 69] on div "Name: [PERSON_NAME]" at bounding box center [351, 66] width 686 height 13
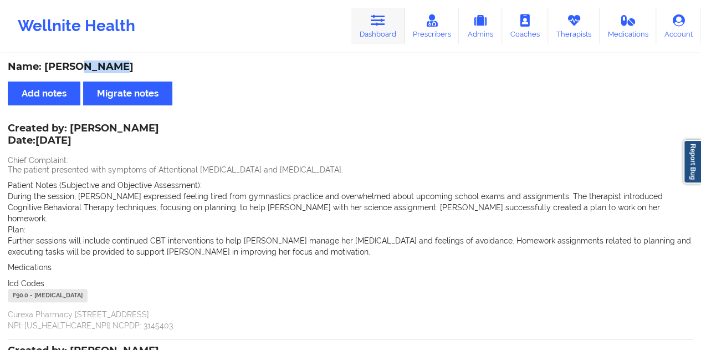
drag, startPoint x: 390, startPoint y: 33, endPoint x: 385, endPoint y: 40, distance: 9.1
click at [390, 33] on link "Dashboard" at bounding box center [377, 26] width 53 height 37
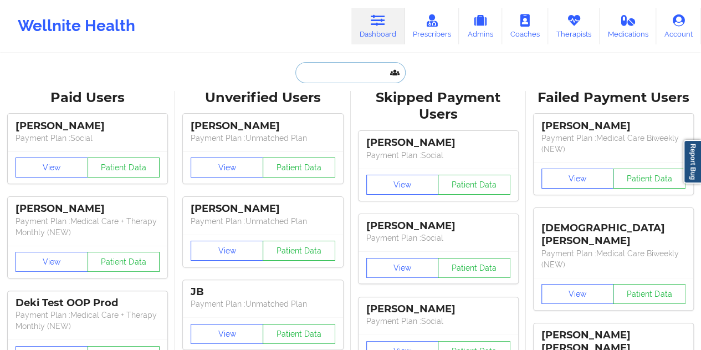
click at [331, 80] on input "text" at bounding box center [350, 72] width 110 height 21
paste input "[EMAIL_ADDRESS][DOMAIN_NAME]"
type input "[EMAIL_ADDRESS][DOMAIN_NAME]"
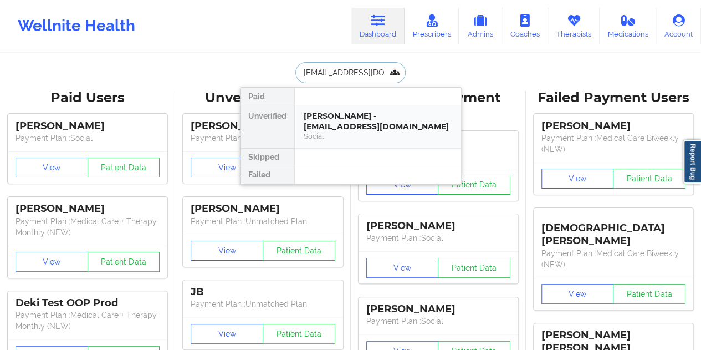
click at [344, 114] on div "[PERSON_NAME] - [EMAIL_ADDRESS][DOMAIN_NAME]" at bounding box center [378, 121] width 149 height 21
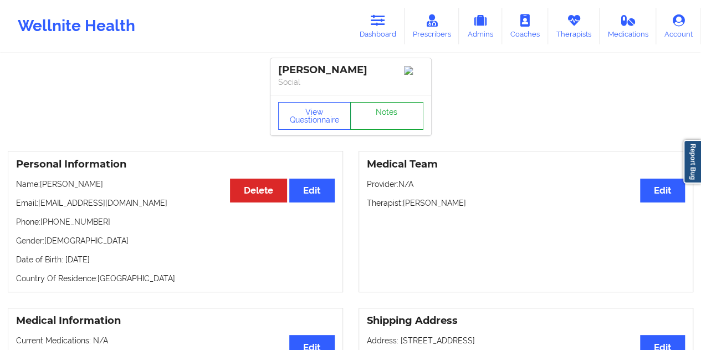
click at [367, 118] on link "Notes" at bounding box center [386, 116] width 73 height 28
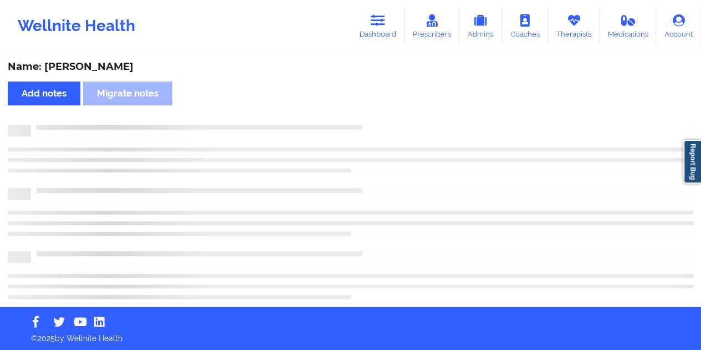
click at [89, 68] on div "Name: [PERSON_NAME]" at bounding box center [351, 66] width 686 height 13
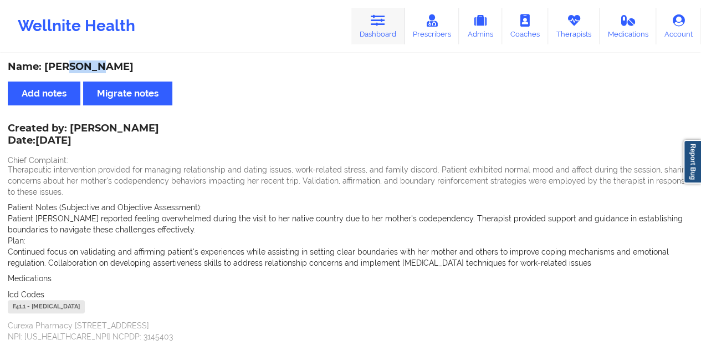
click at [375, 25] on icon at bounding box center [378, 20] width 14 height 12
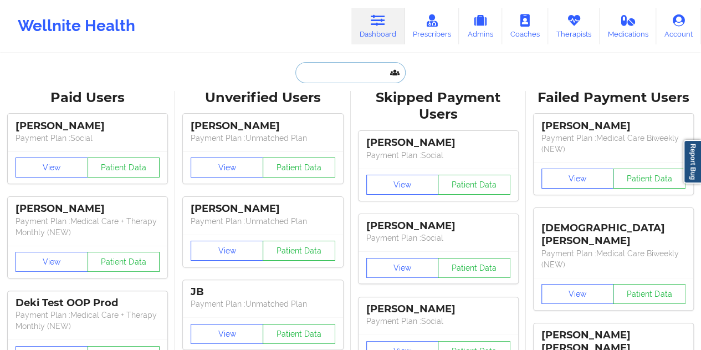
click at [331, 68] on input "text" at bounding box center [350, 72] width 110 height 21
paste input "[PERSON_NAME][EMAIL_ADDRESS][DOMAIN_NAME]"
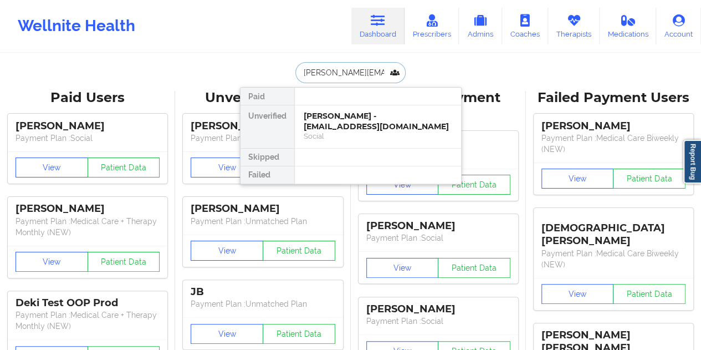
type input "[PERSON_NAME][EMAIL_ADDRESS][DOMAIN_NAME]"
click at [355, 128] on div "[PERSON_NAME] - [PERSON_NAME][EMAIL_ADDRESS][DOMAIN_NAME]" at bounding box center [378, 121] width 149 height 21
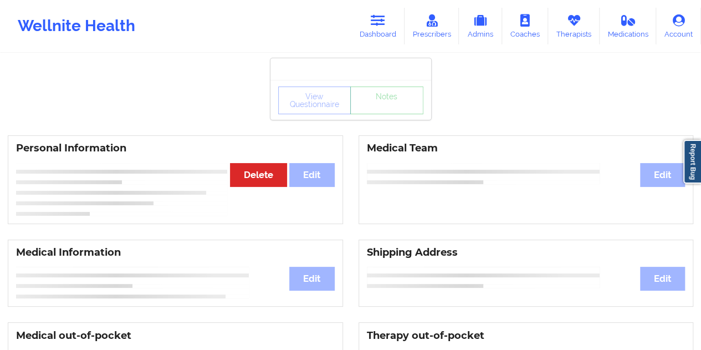
click at [380, 119] on div "View Questionnaire Notes" at bounding box center [350, 100] width 161 height 40
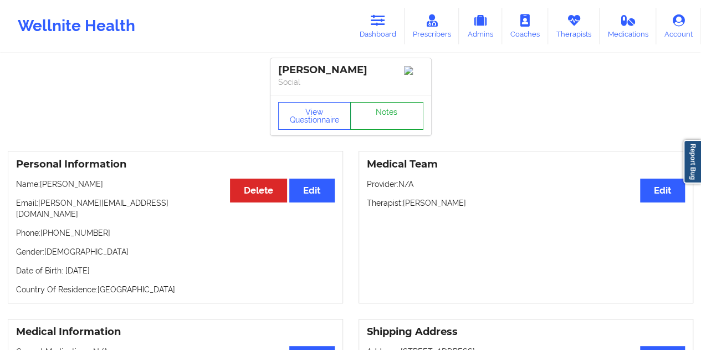
click at [380, 118] on link "Notes" at bounding box center [386, 116] width 73 height 28
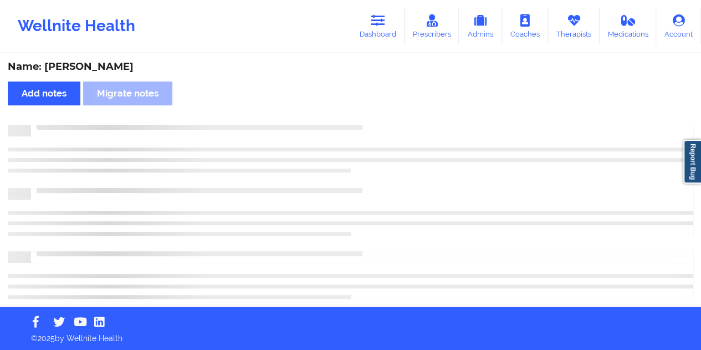
click at [127, 63] on div "Name: [PERSON_NAME]" at bounding box center [351, 66] width 686 height 13
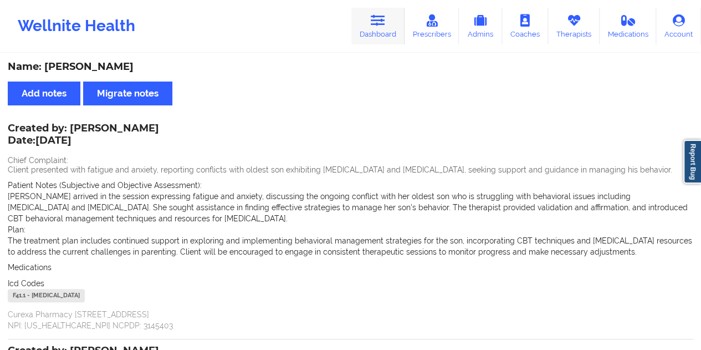
click at [378, 17] on icon at bounding box center [378, 20] width 14 height 12
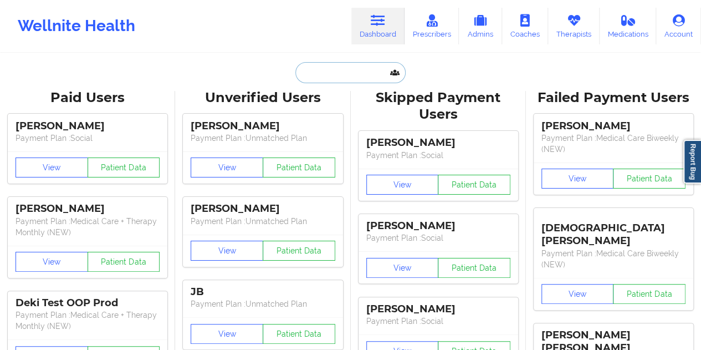
click at [341, 63] on input "text" at bounding box center [350, 72] width 110 height 21
paste input "[PERSON_NAME]"
type input "[PERSON_NAME]"
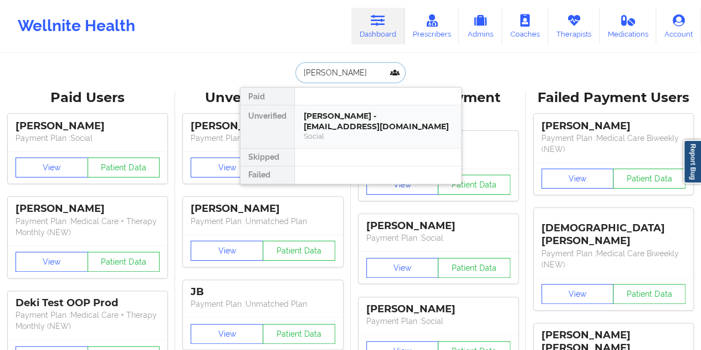
click at [368, 111] on div "[PERSON_NAME] - [EMAIL_ADDRESS][DOMAIN_NAME]" at bounding box center [378, 121] width 149 height 21
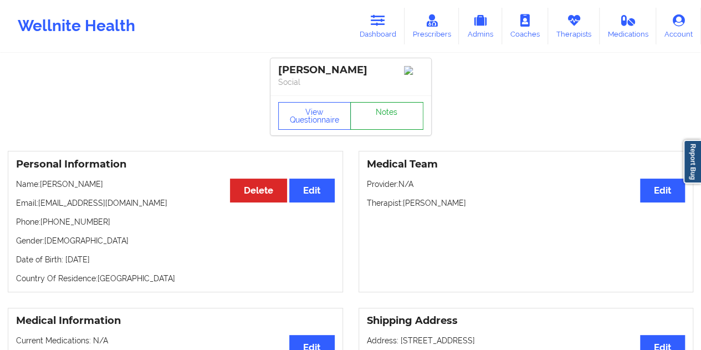
click at [368, 115] on link "Notes" at bounding box center [386, 116] width 73 height 28
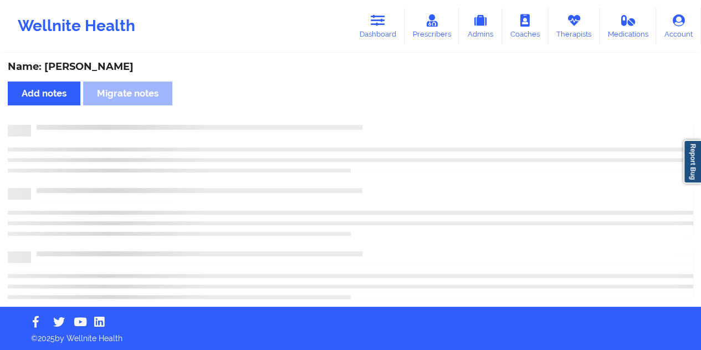
click at [122, 64] on div "Name: [PERSON_NAME]" at bounding box center [351, 66] width 686 height 13
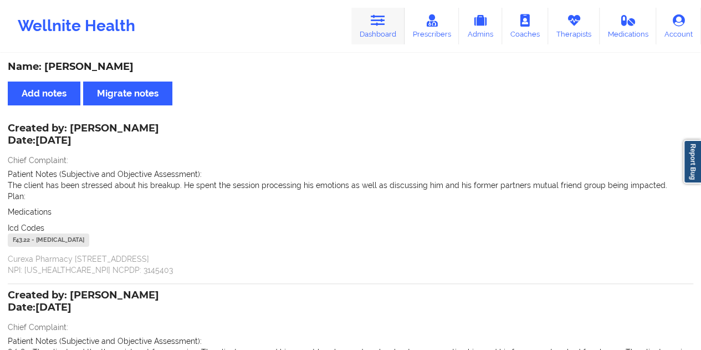
click at [375, 42] on link "Dashboard" at bounding box center [377, 26] width 53 height 37
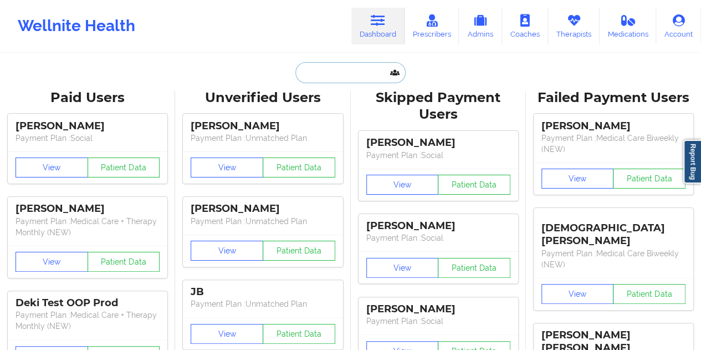
click at [335, 68] on input "text" at bounding box center [350, 72] width 110 height 21
paste input "[EMAIL_ADDRESS][DOMAIN_NAME]"
type input "[EMAIL_ADDRESS][DOMAIN_NAME]"
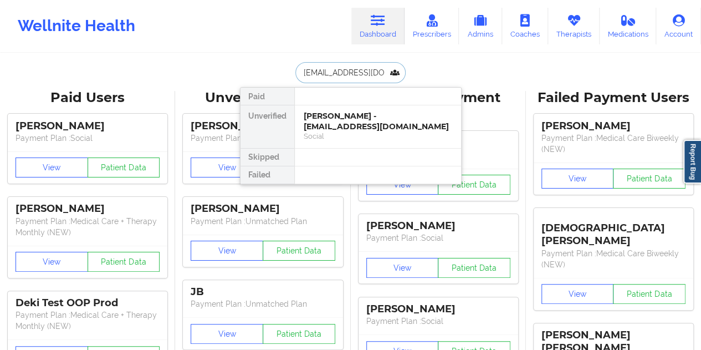
click at [352, 131] on div "Social" at bounding box center [378, 135] width 149 height 9
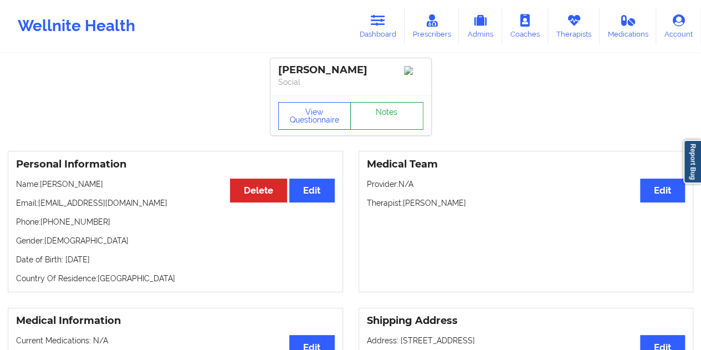
click at [377, 122] on link "Notes" at bounding box center [386, 116] width 73 height 28
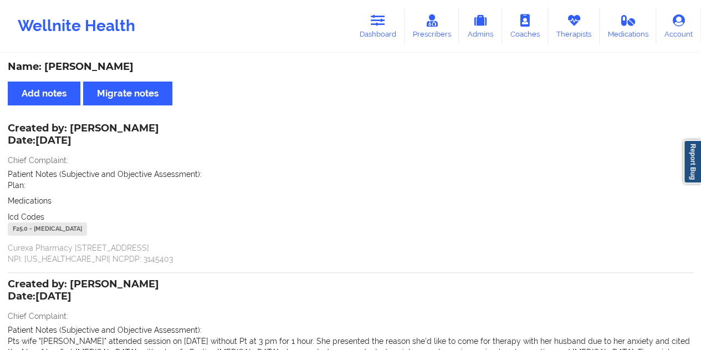
click at [98, 68] on div "Name: [PERSON_NAME]" at bounding box center [351, 66] width 686 height 13
drag, startPoint x: 395, startPoint y: 27, endPoint x: 384, endPoint y: 45, distance: 21.4
click at [395, 27] on link "Dashboard" at bounding box center [377, 26] width 53 height 37
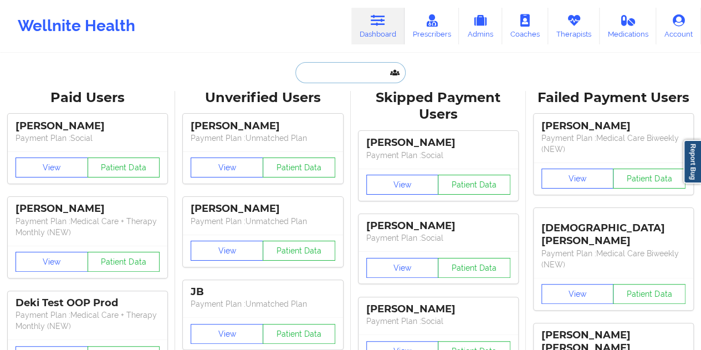
click at [344, 78] on input "text" at bounding box center [350, 72] width 110 height 21
paste input "[EMAIL_ADDRESS][DOMAIN_NAME]"
type input "[EMAIL_ADDRESS][DOMAIN_NAME]"
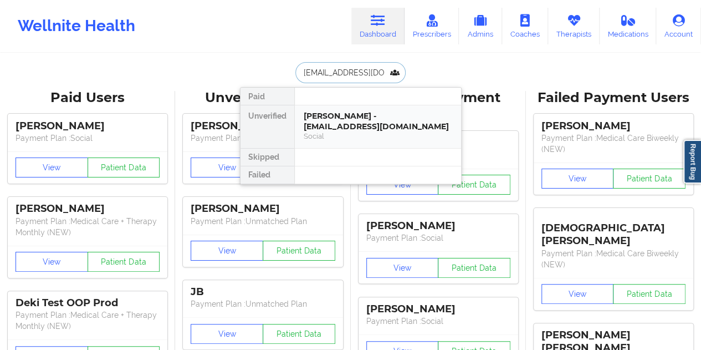
click at [325, 122] on div "[PERSON_NAME] - [EMAIL_ADDRESS][DOMAIN_NAME]" at bounding box center [378, 121] width 149 height 21
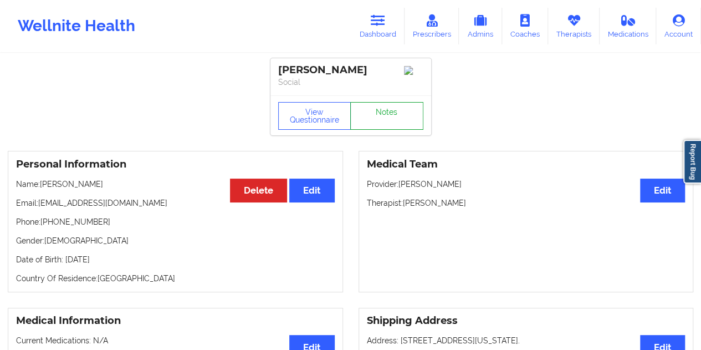
click at [399, 119] on link "Notes" at bounding box center [386, 116] width 73 height 28
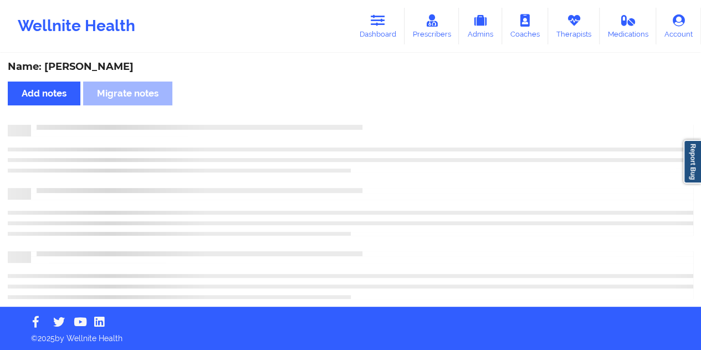
click at [123, 68] on div "Name: [PERSON_NAME]" at bounding box center [351, 66] width 686 height 13
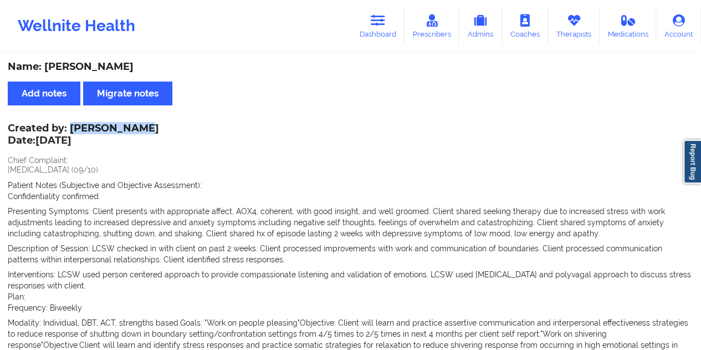
drag, startPoint x: 70, startPoint y: 127, endPoint x: 132, endPoint y: 128, distance: 62.1
click at [132, 128] on div "Created by: [PERSON_NAME] Date: [DATE]" at bounding box center [83, 134] width 151 height 25
click at [390, 29] on link "Dashboard" at bounding box center [377, 26] width 53 height 37
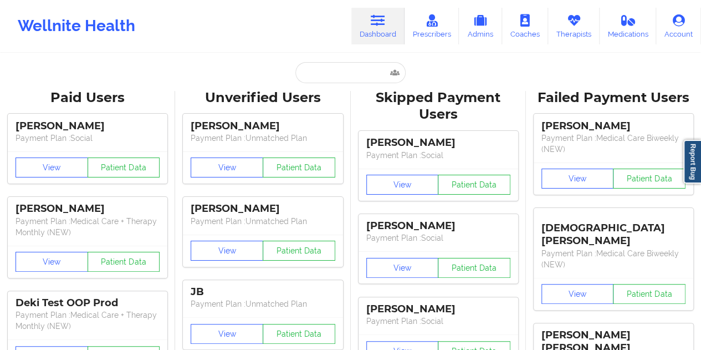
click at [341, 76] on input "text" at bounding box center [350, 72] width 110 height 21
paste input "[PERSON_NAME]"
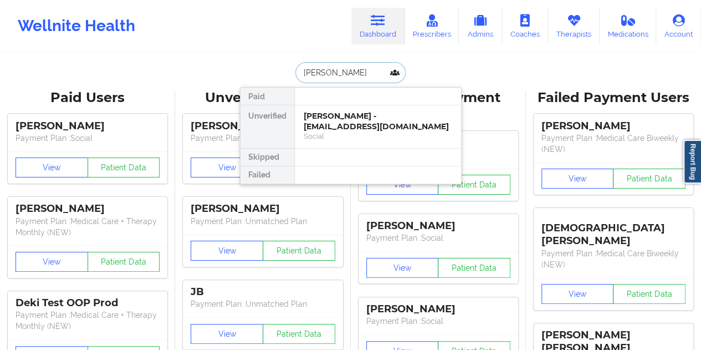
type input "[PERSON_NAME]"
click at [362, 116] on div "[PERSON_NAME] - [EMAIL_ADDRESS][DOMAIN_NAME]" at bounding box center [378, 121] width 149 height 21
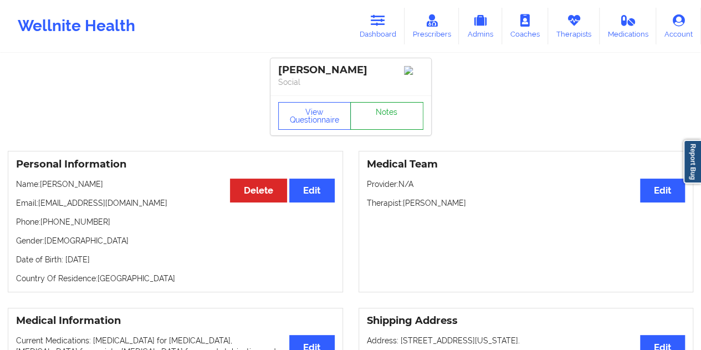
click at [375, 115] on link "Notes" at bounding box center [386, 116] width 73 height 28
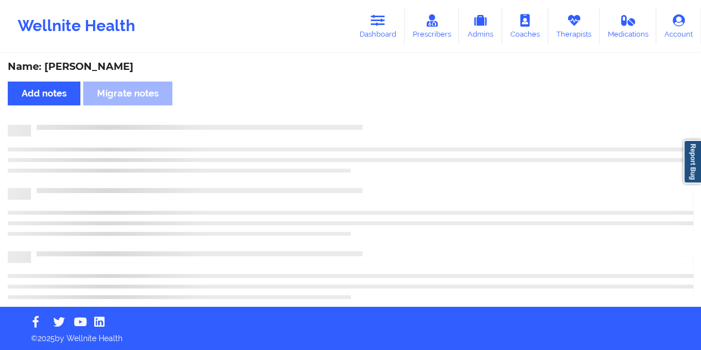
click at [117, 57] on div "Name: [PERSON_NAME] Add notes Migrate notes" at bounding box center [350, 180] width 701 height 252
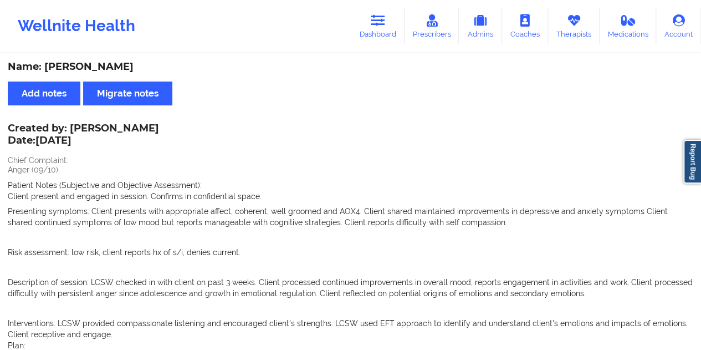
click at [337, 73] on div "Name: [PERSON_NAME]" at bounding box center [351, 66] width 686 height 13
click at [378, 21] on icon at bounding box center [378, 20] width 14 height 12
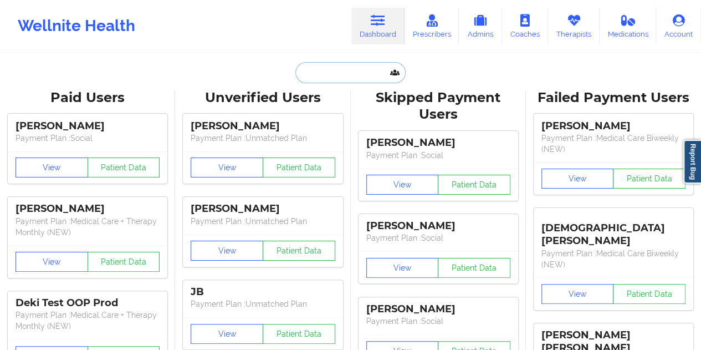
click at [345, 70] on input "text" at bounding box center [350, 72] width 110 height 21
paste input "[EMAIL_ADDRESS][DOMAIN_NAME]"
type input "[EMAIL_ADDRESS][DOMAIN_NAME]"
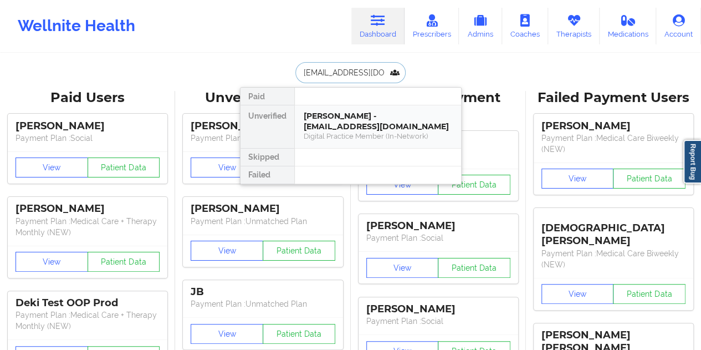
click at [359, 132] on div "Digital Practice Member (In-Network)" at bounding box center [378, 135] width 149 height 9
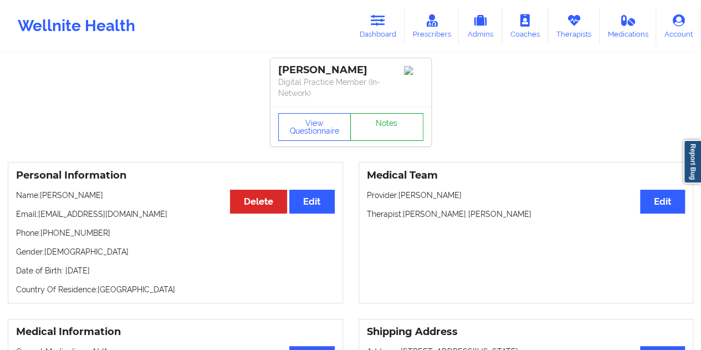
click at [374, 118] on link "Notes" at bounding box center [386, 127] width 73 height 28
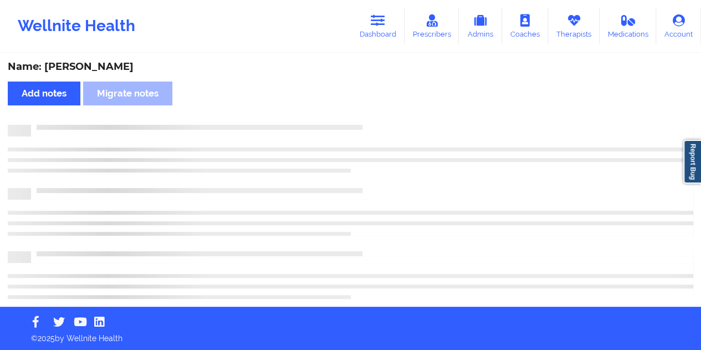
click at [111, 66] on div "Name: [PERSON_NAME]" at bounding box center [351, 66] width 686 height 13
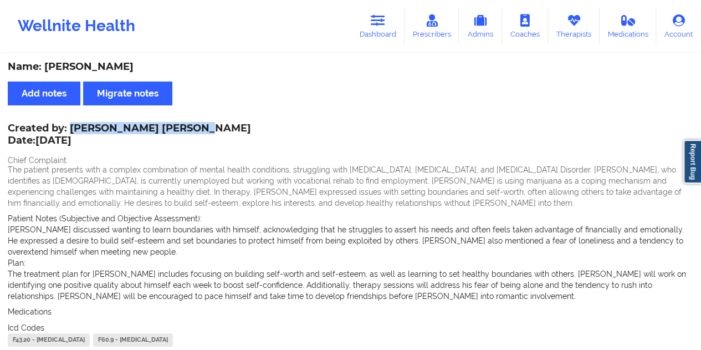
drag, startPoint x: 70, startPoint y: 126, endPoint x: 187, endPoint y: 126, distance: 116.9
click at [187, 126] on div "Created by: [PERSON_NAME] [PERSON_NAME] Date: [DATE]" at bounding box center [129, 134] width 243 height 25
click at [384, 18] on icon at bounding box center [378, 20] width 14 height 12
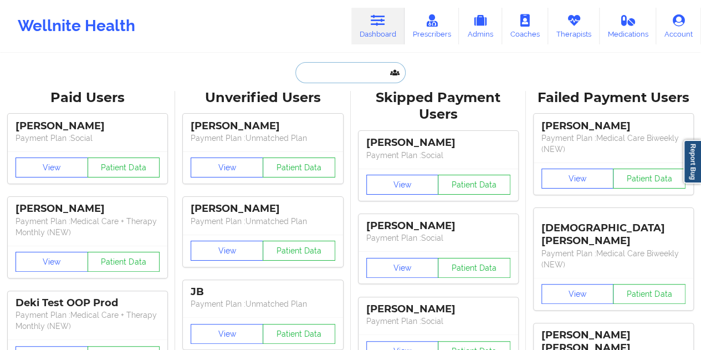
click at [347, 79] on input "text" at bounding box center [350, 72] width 110 height 21
paste input "[PERSON_NAME]"
type input "[PERSON_NAME]"
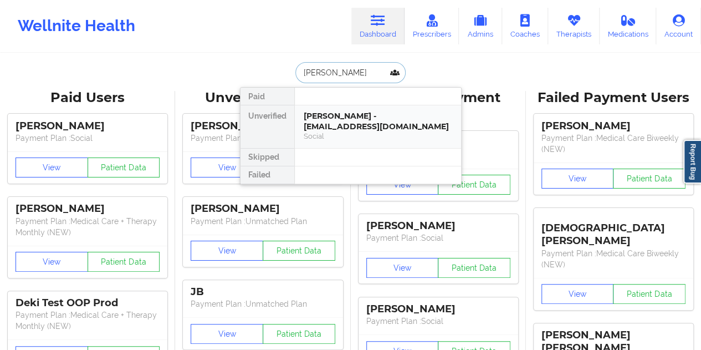
click at [347, 118] on div "[PERSON_NAME] - [EMAIL_ADDRESS][DOMAIN_NAME]" at bounding box center [378, 121] width 149 height 21
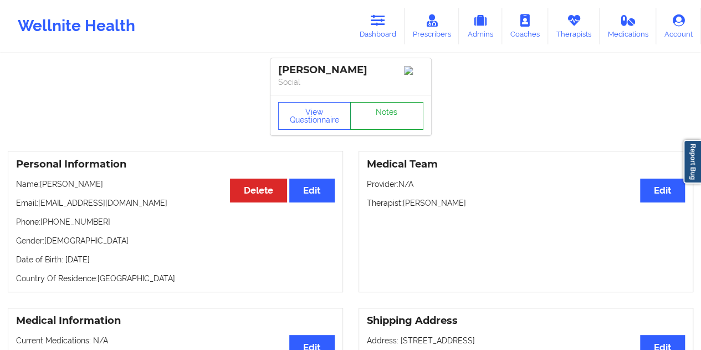
click at [382, 113] on link "Notes" at bounding box center [386, 116] width 73 height 28
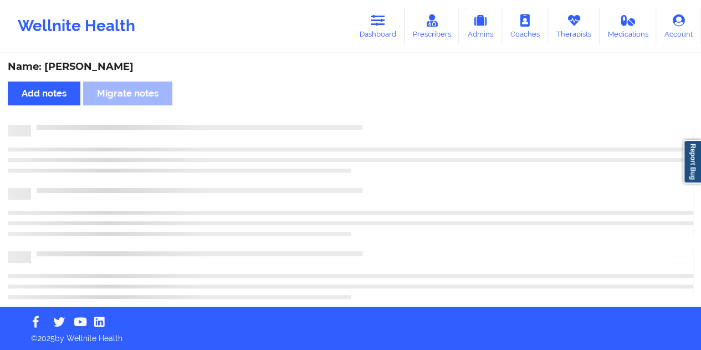
click at [110, 57] on div "Name: [PERSON_NAME] Add notes Migrate notes" at bounding box center [350, 180] width 701 height 252
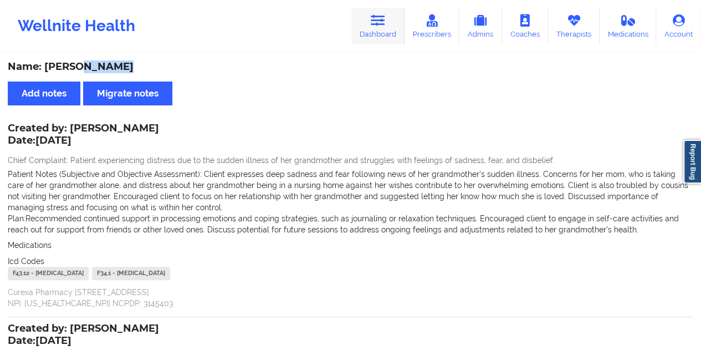
click at [375, 40] on link "Dashboard" at bounding box center [377, 26] width 53 height 37
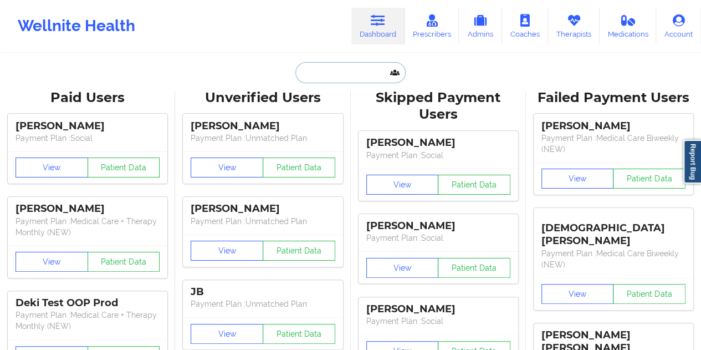
click at [340, 75] on input "text" at bounding box center [350, 72] width 110 height 21
paste input "[PERSON_NAME]"
type input "[PERSON_NAME]"
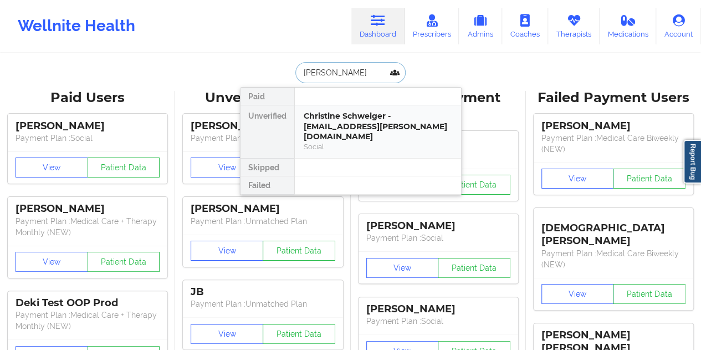
click at [364, 119] on div "Christine Schweiger - [EMAIL_ADDRESS][PERSON_NAME][DOMAIN_NAME]" at bounding box center [378, 126] width 149 height 31
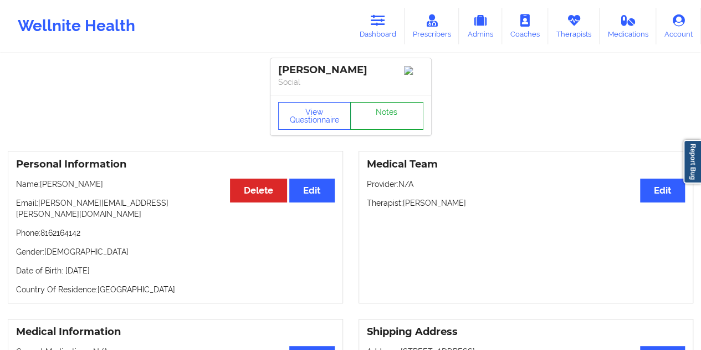
click at [379, 116] on link "Notes" at bounding box center [386, 116] width 73 height 28
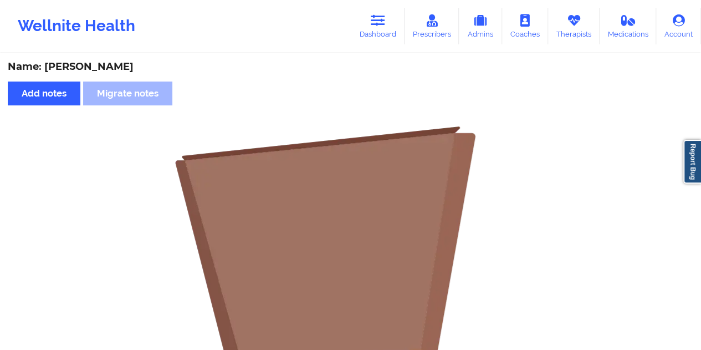
click at [149, 73] on div "Name: [PERSON_NAME]" at bounding box center [351, 66] width 686 height 13
click at [141, 71] on div "Name: [PERSON_NAME]" at bounding box center [351, 66] width 686 height 13
click at [289, 74] on div "Name: [PERSON_NAME] Add notes Migrate notes No notes" at bounding box center [350, 331] width 701 height 555
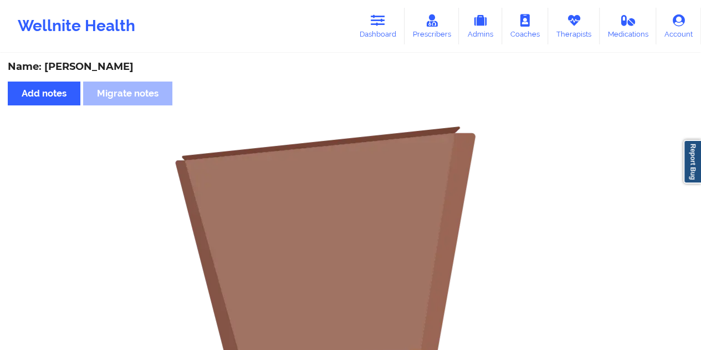
click at [134, 73] on div "Name: [PERSON_NAME]" at bounding box center [351, 66] width 686 height 13
click at [390, 28] on link "Dashboard" at bounding box center [377, 26] width 53 height 37
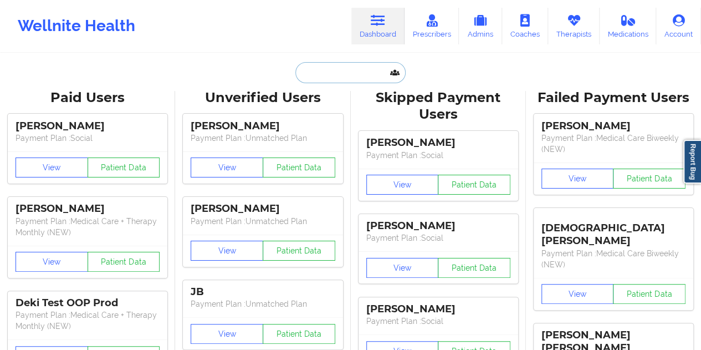
click at [335, 72] on input "text" at bounding box center [350, 72] width 110 height 21
paste input "[PERSON_NAME][EMAIL_ADDRESS][PERSON_NAME][DOMAIN_NAME]"
type input "[PERSON_NAME][EMAIL_ADDRESS][PERSON_NAME][DOMAIN_NAME]"
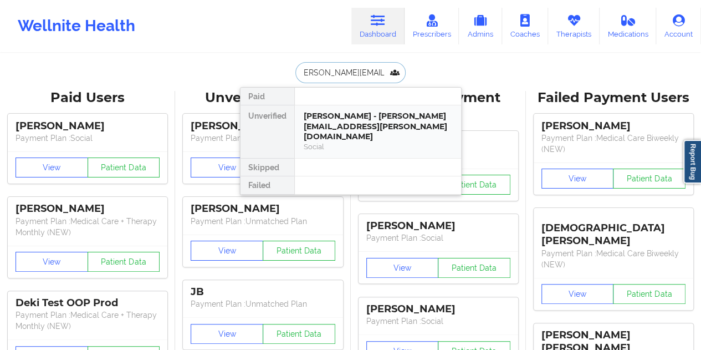
click at [346, 122] on div "[PERSON_NAME] - [PERSON_NAME][EMAIL_ADDRESS][PERSON_NAME][DOMAIN_NAME]" at bounding box center [378, 126] width 149 height 31
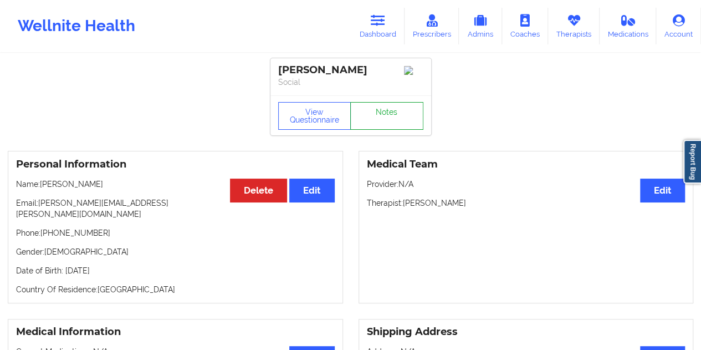
click at [377, 115] on link "Notes" at bounding box center [386, 116] width 73 height 28
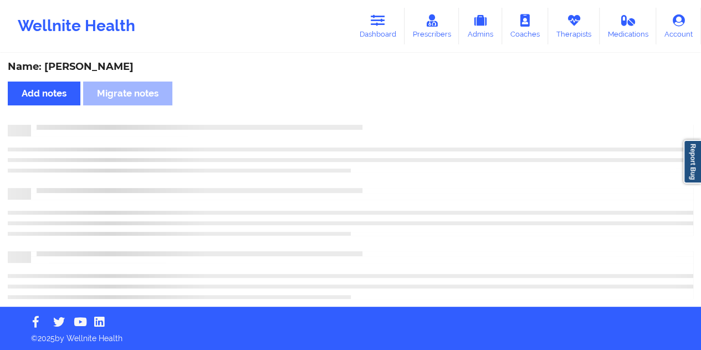
click at [98, 66] on div "Name: [PERSON_NAME]" at bounding box center [351, 66] width 686 height 13
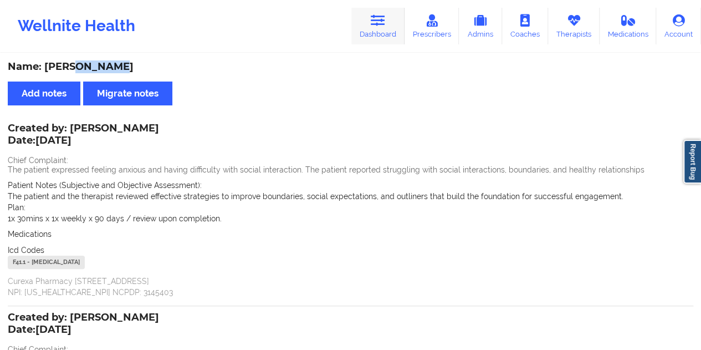
click at [382, 33] on link "Dashboard" at bounding box center [377, 26] width 53 height 37
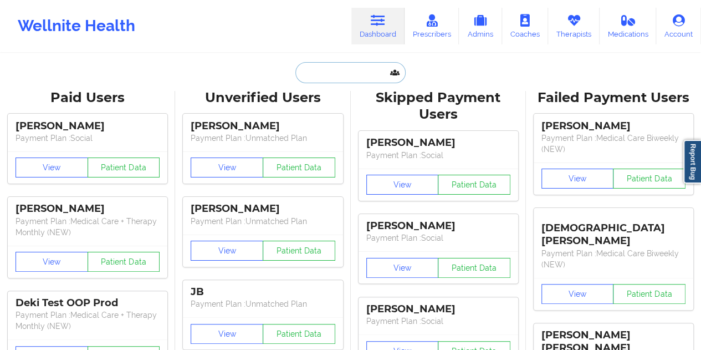
click at [342, 74] on input "text" at bounding box center [350, 72] width 110 height 21
paste input "[EMAIL_ADDRESS][PERSON_NAME][DOMAIN_NAME]"
type input "[EMAIL_ADDRESS][PERSON_NAME][DOMAIN_NAME]"
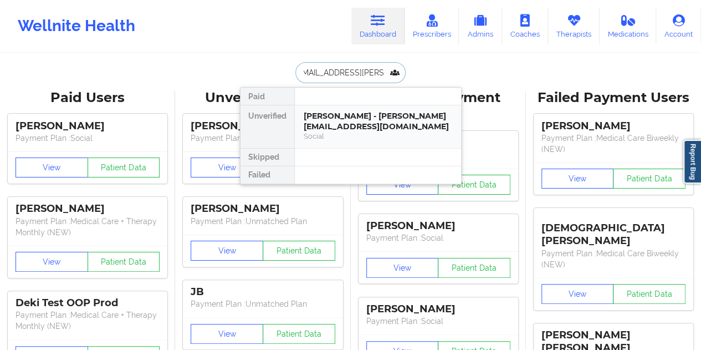
click at [330, 114] on div "[PERSON_NAME] - [PERSON_NAME][EMAIL_ADDRESS][DOMAIN_NAME]" at bounding box center [378, 121] width 149 height 21
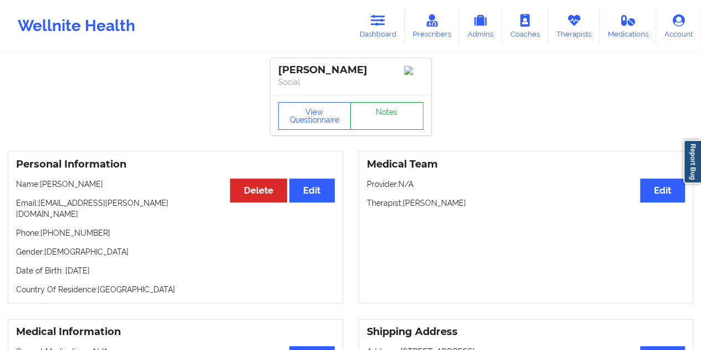
click at [406, 121] on link "Notes" at bounding box center [386, 116] width 73 height 28
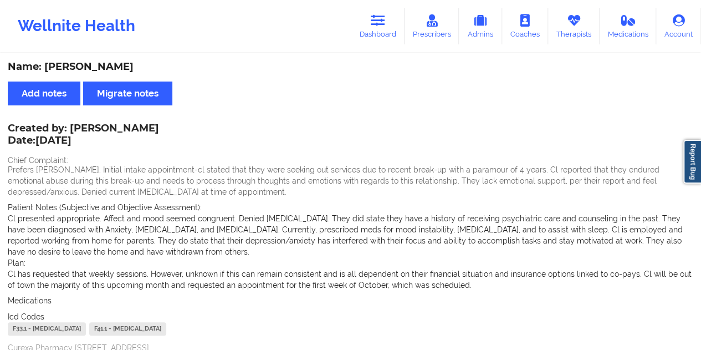
click at [108, 68] on div "Name: [PERSON_NAME]" at bounding box center [351, 66] width 686 height 13
click at [378, 35] on link "Dashboard" at bounding box center [377, 26] width 53 height 37
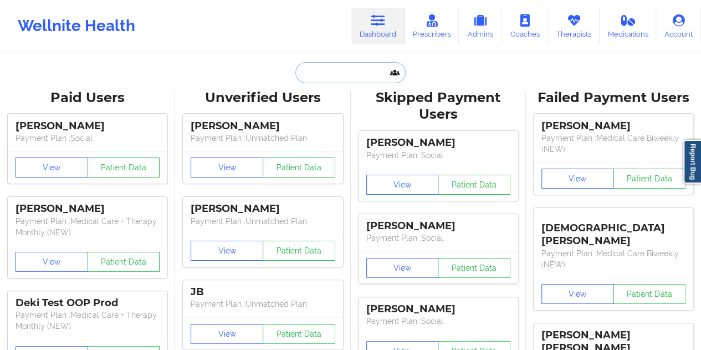
click at [336, 75] on input "text" at bounding box center [350, 72] width 110 height 21
paste input "[EMAIL_ADDRESS][DOMAIN_NAME]"
type input "[EMAIL_ADDRESS][DOMAIN_NAME]"
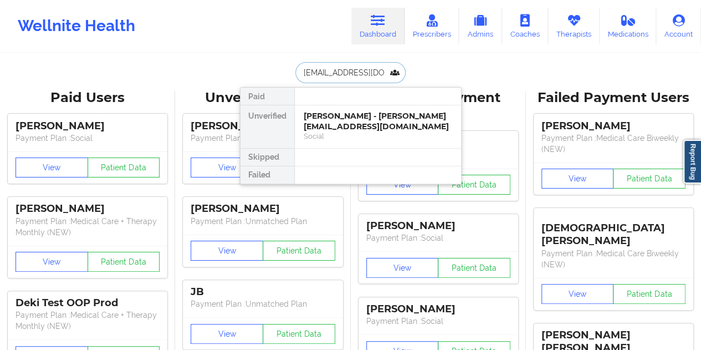
scroll to position [0, 2]
click at [366, 111] on div "[PERSON_NAME] - [PERSON_NAME][EMAIL_ADDRESS][DOMAIN_NAME]" at bounding box center [378, 121] width 149 height 21
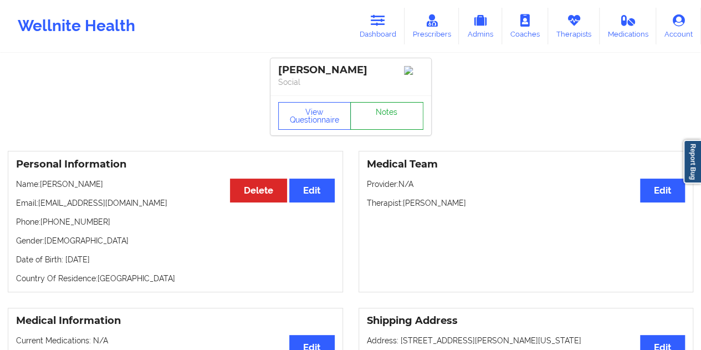
click at [382, 111] on link "Notes" at bounding box center [386, 116] width 73 height 28
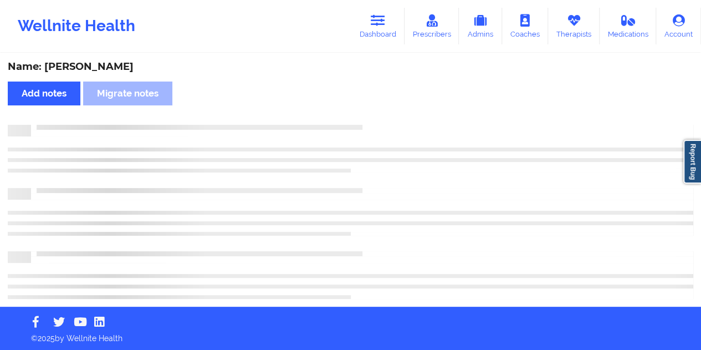
click at [126, 70] on div "Name: [PERSON_NAME]" at bounding box center [351, 66] width 686 height 13
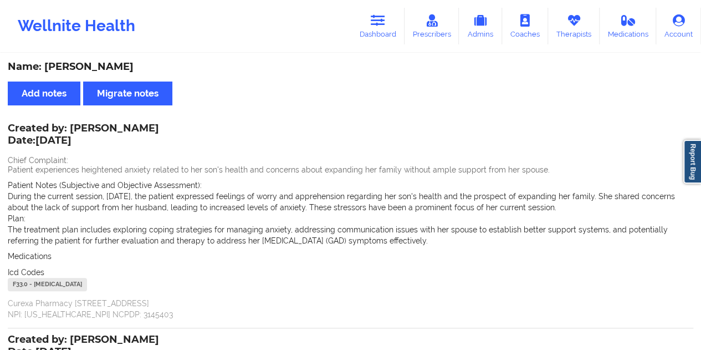
click at [126, 70] on div "Name: [PERSON_NAME]" at bounding box center [351, 66] width 686 height 13
drag, startPoint x: 375, startPoint y: 32, endPoint x: 370, endPoint y: 46, distance: 15.2
click at [376, 32] on link "Dashboard" at bounding box center [377, 26] width 53 height 37
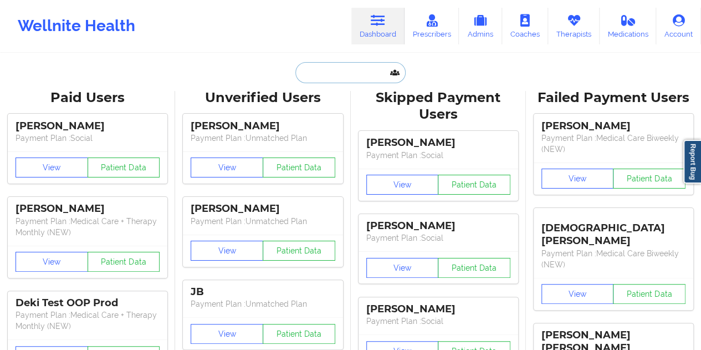
click at [346, 68] on input "text" at bounding box center [350, 72] width 110 height 21
paste input "[EMAIL_ADDRESS][DOMAIN_NAME]"
type input "[EMAIL_ADDRESS][DOMAIN_NAME]"
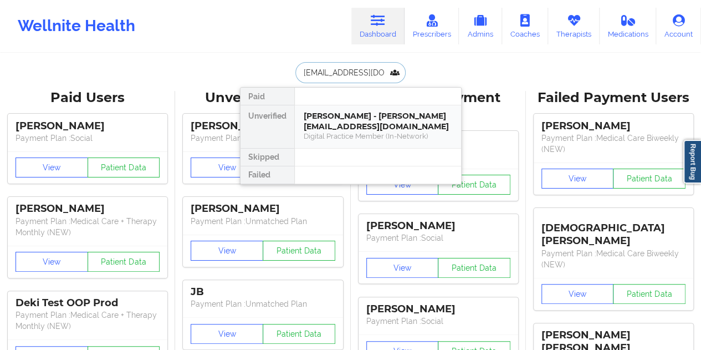
click at [346, 111] on div "[PERSON_NAME] - [PERSON_NAME][EMAIL_ADDRESS][DOMAIN_NAME]" at bounding box center [378, 121] width 149 height 21
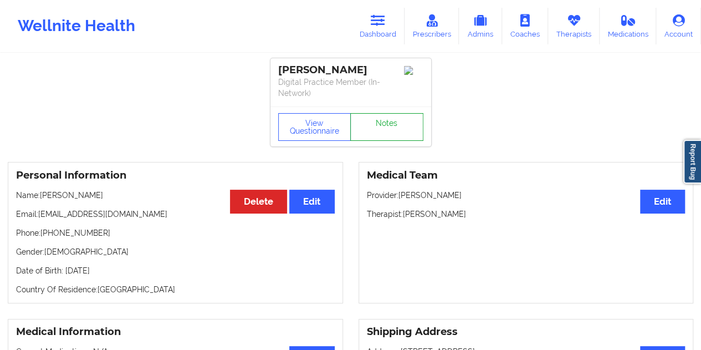
click at [399, 120] on link "Notes" at bounding box center [386, 127] width 73 height 28
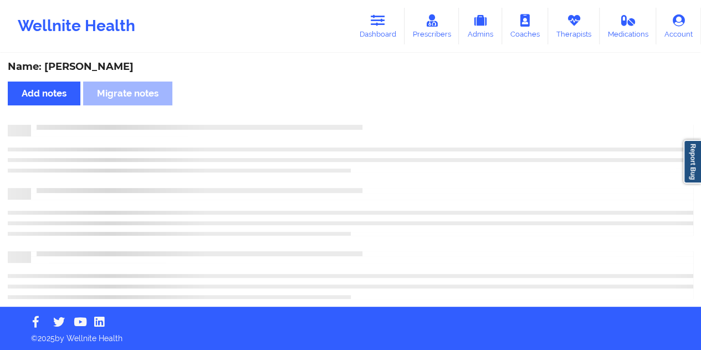
click at [93, 66] on div "Name: [PERSON_NAME]" at bounding box center [351, 66] width 686 height 13
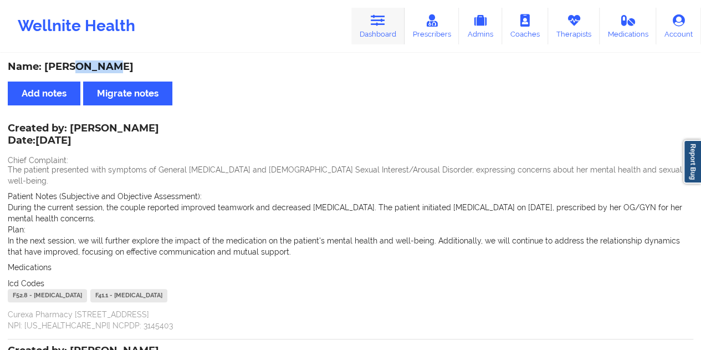
click at [372, 27] on icon at bounding box center [378, 20] width 14 height 12
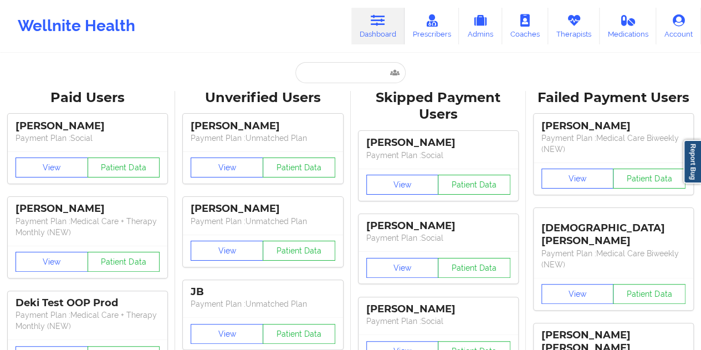
click at [337, 74] on input "text" at bounding box center [350, 72] width 110 height 21
paste input "[EMAIL_ADDRESS][DOMAIN_NAME]"
type input "[EMAIL_ADDRESS][DOMAIN_NAME]"
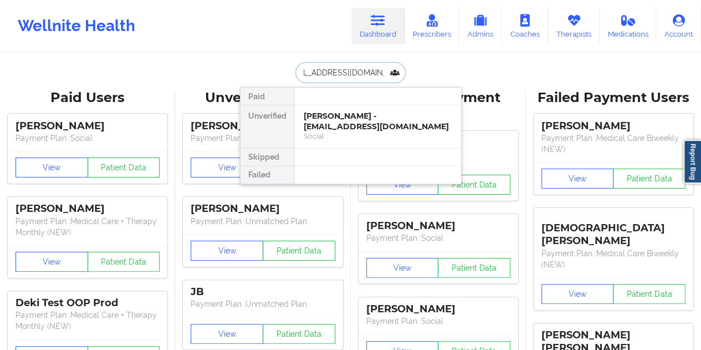
click at [358, 124] on div "[PERSON_NAME] - [EMAIL_ADDRESS][DOMAIN_NAME]" at bounding box center [378, 121] width 149 height 21
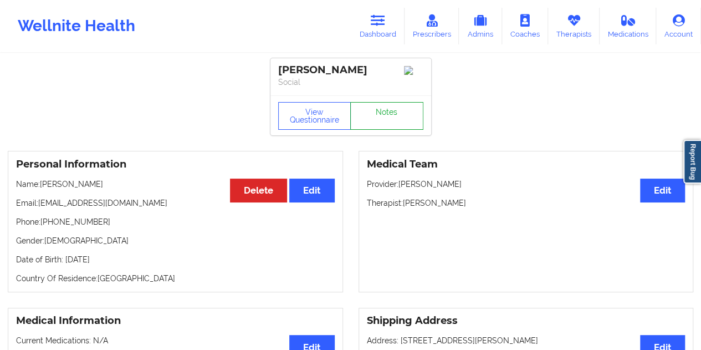
click at [374, 114] on link "Notes" at bounding box center [386, 116] width 73 height 28
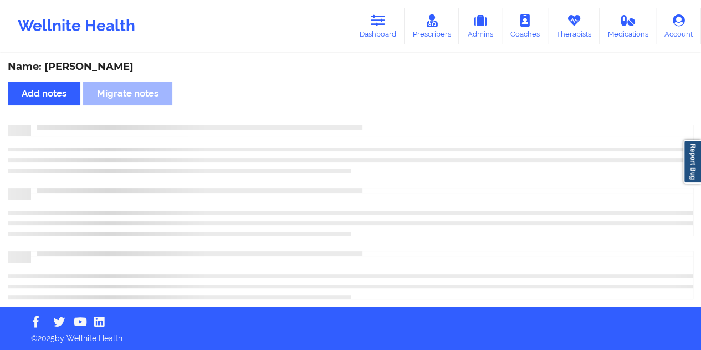
click at [106, 69] on div "Name: [PERSON_NAME]" at bounding box center [351, 66] width 686 height 13
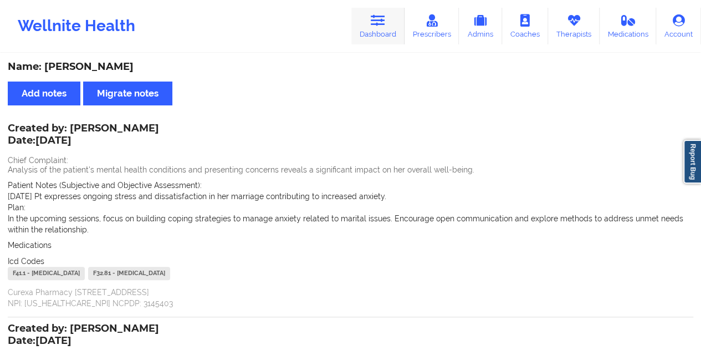
click at [372, 25] on icon at bounding box center [378, 20] width 14 height 12
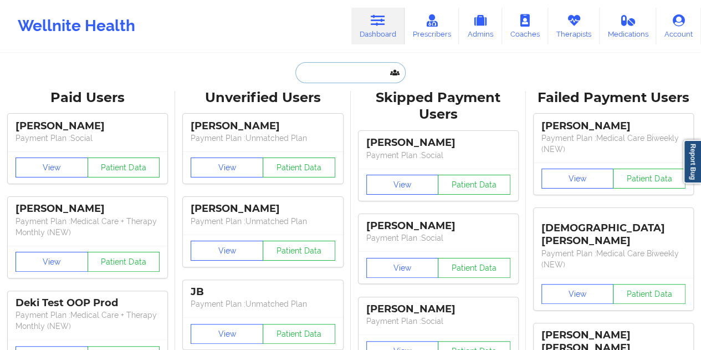
click at [314, 75] on input "text" at bounding box center [350, 72] width 110 height 21
paste input "[EMAIL_ADDRESS][DOMAIN_NAME]"
type input "[EMAIL_ADDRESS][DOMAIN_NAME]"
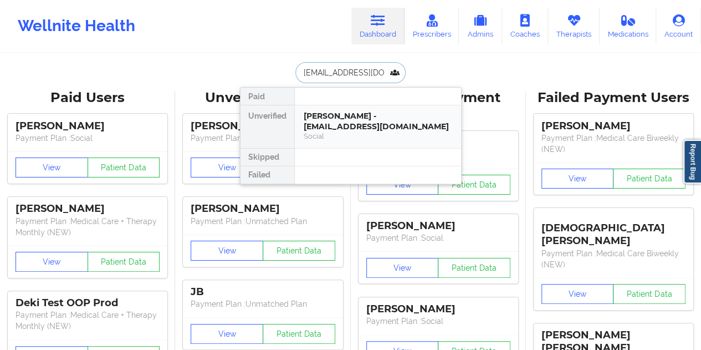
click at [349, 115] on div "[PERSON_NAME] - [EMAIL_ADDRESS][DOMAIN_NAME]" at bounding box center [378, 121] width 149 height 21
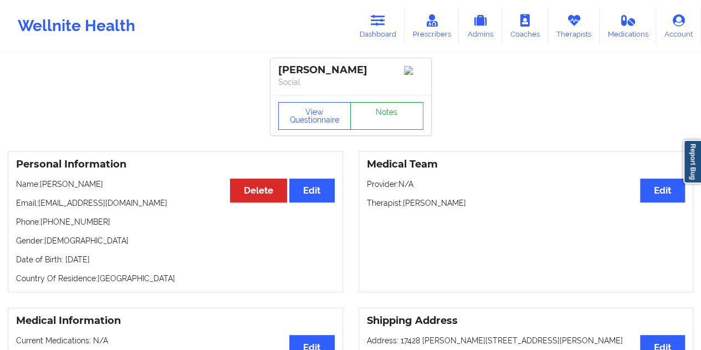
click at [380, 113] on link "Notes" at bounding box center [386, 116] width 73 height 28
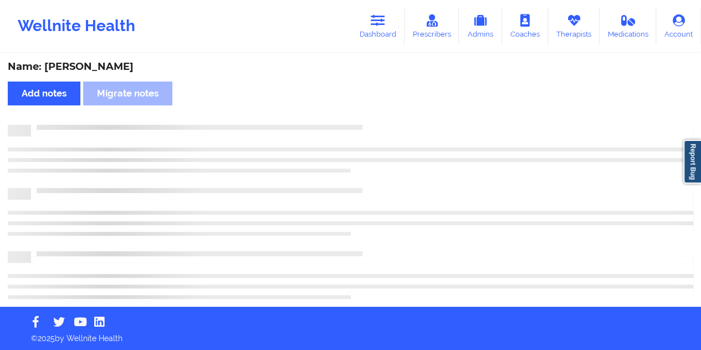
click at [124, 64] on div "Name: [PERSON_NAME]" at bounding box center [351, 66] width 686 height 13
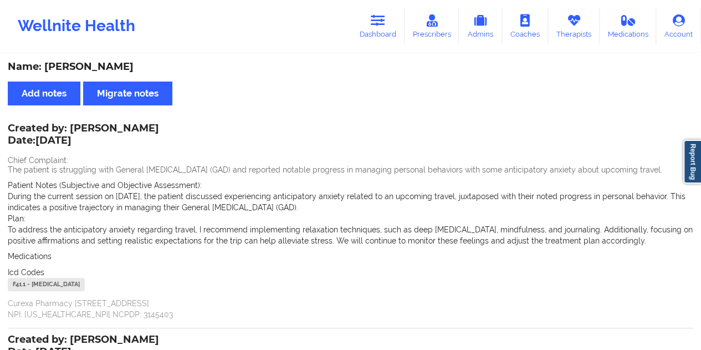
click at [351, 70] on div "Name: [PERSON_NAME]" at bounding box center [351, 66] width 686 height 13
click at [373, 12] on link "Dashboard" at bounding box center [377, 26] width 53 height 37
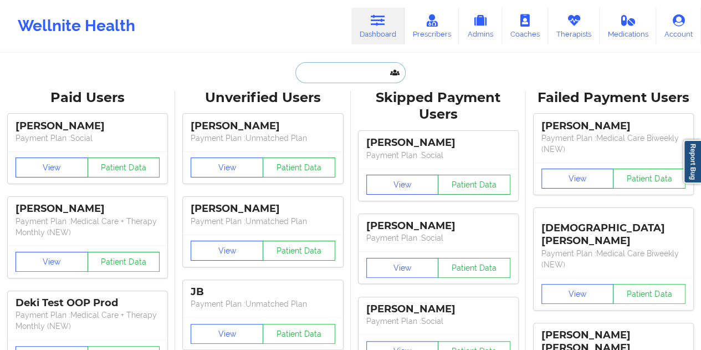
click at [352, 71] on input "text" at bounding box center [350, 72] width 110 height 21
paste input "[EMAIL_ADDRESS][DOMAIN_NAME]"
type input "[EMAIL_ADDRESS][DOMAIN_NAME]"
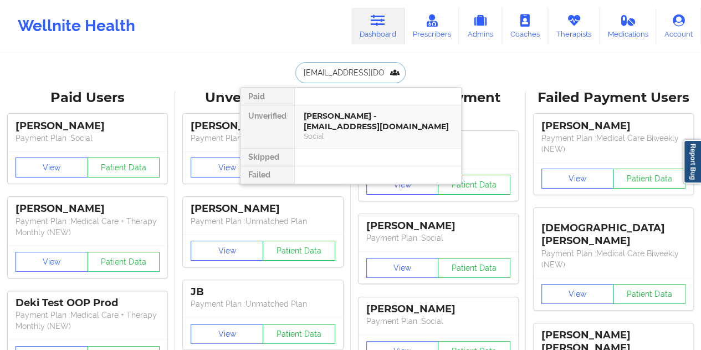
click at [377, 121] on div "[PERSON_NAME] - [EMAIL_ADDRESS][DOMAIN_NAME]" at bounding box center [378, 121] width 149 height 21
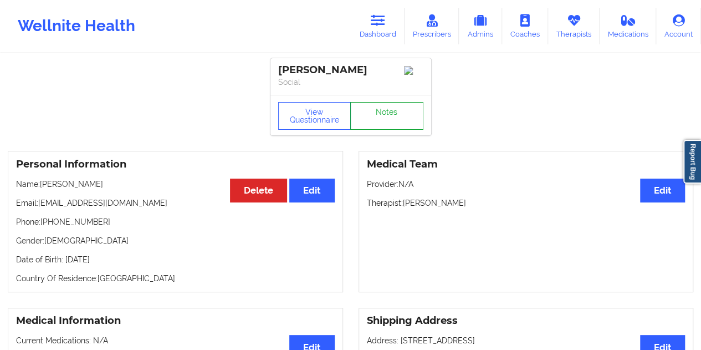
click at [383, 114] on link "Notes" at bounding box center [386, 116] width 73 height 28
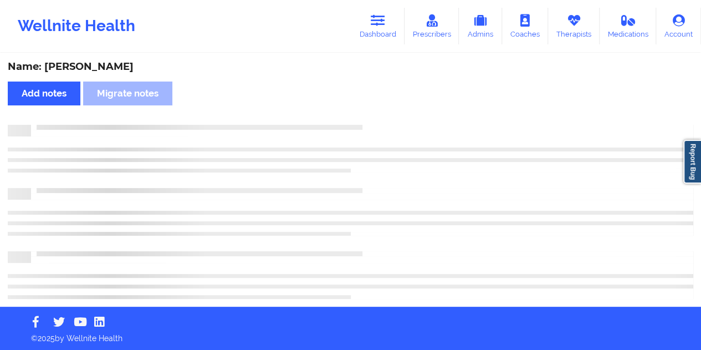
click at [99, 67] on div "Name: [PERSON_NAME]" at bounding box center [351, 66] width 686 height 13
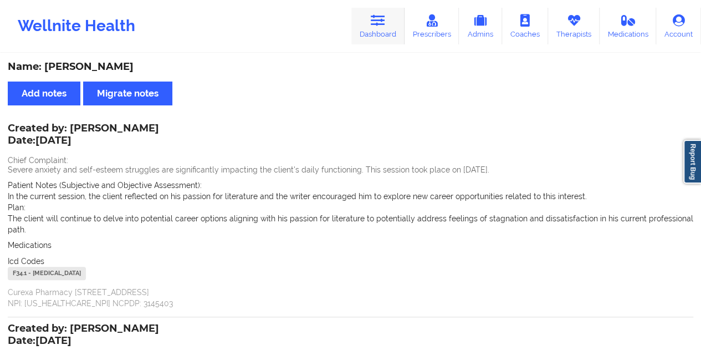
click at [371, 28] on link "Dashboard" at bounding box center [377, 26] width 53 height 37
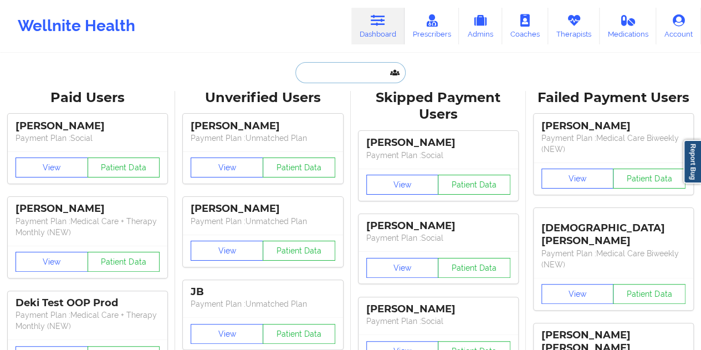
click at [343, 67] on input "text" at bounding box center [350, 72] width 110 height 21
paste input "[EMAIL_ADDRESS][DOMAIN_NAME]"
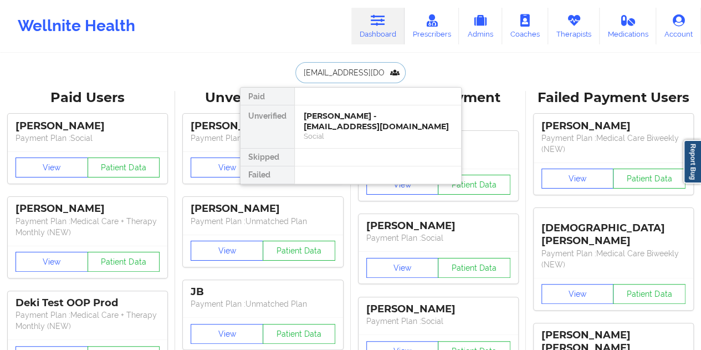
click at [349, 77] on input "[EMAIL_ADDRESS][DOMAIN_NAME]" at bounding box center [350, 72] width 110 height 21
paste input "poncemichelle745@g"
type input "[EMAIL_ADDRESS][DOMAIN_NAME]"
click at [371, 129] on div "[PERSON_NAME] - [EMAIL_ADDRESS][DOMAIN_NAME]" at bounding box center [378, 121] width 149 height 21
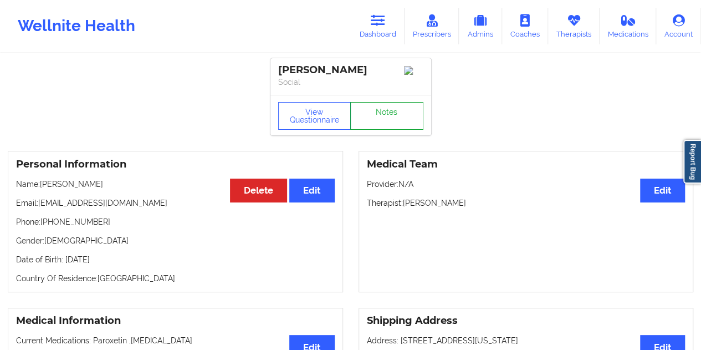
click at [386, 114] on link "Notes" at bounding box center [386, 116] width 73 height 28
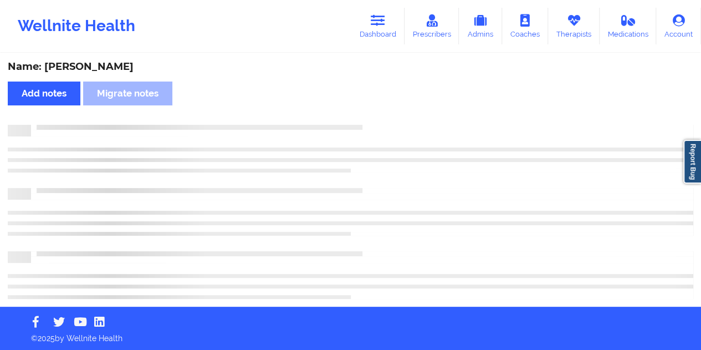
click at [110, 67] on div "Name: [PERSON_NAME]" at bounding box center [351, 66] width 686 height 13
